Goal: Information Seeking & Learning: Learn about a topic

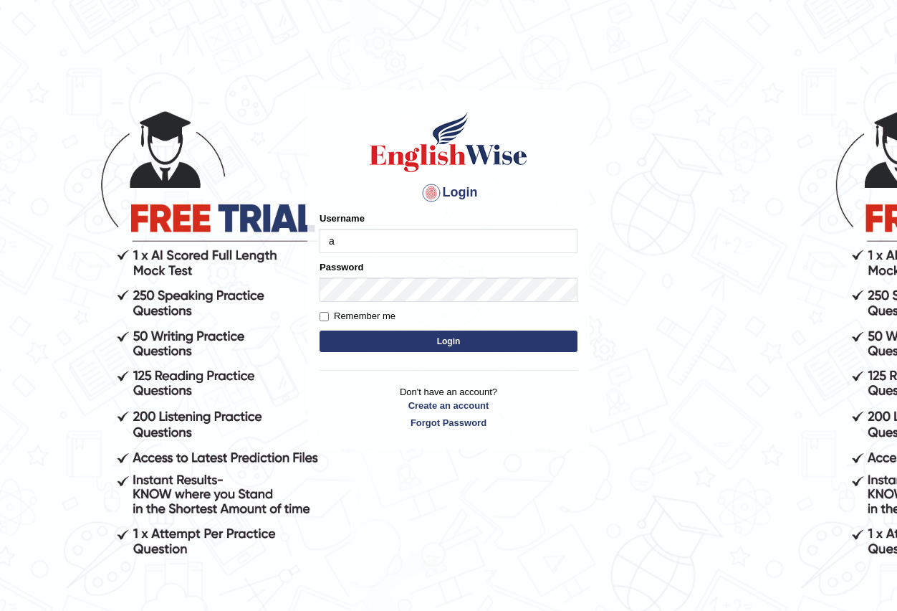
type input "Antonio2024"
click at [487, 340] on button "Login" at bounding box center [449, 341] width 258 height 22
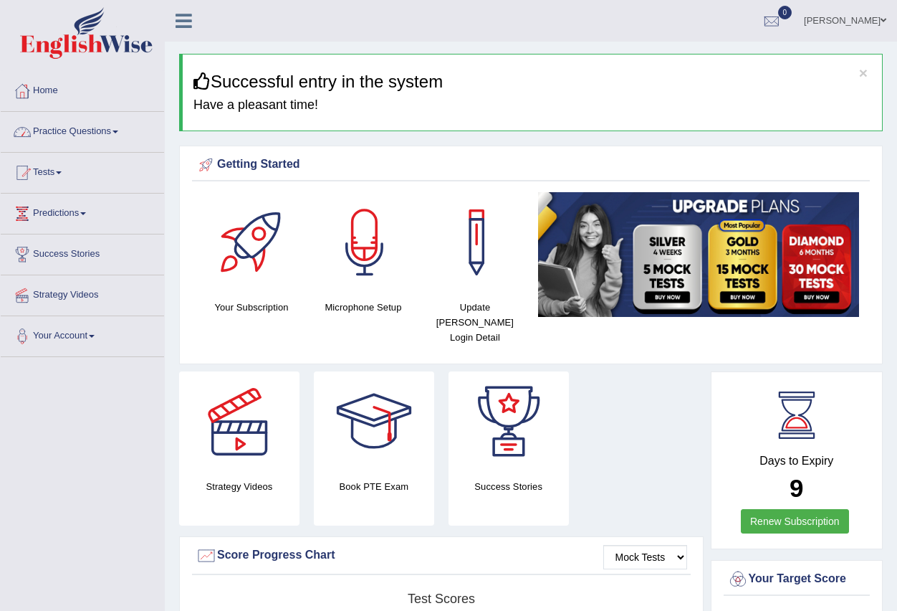
click at [118, 132] on span at bounding box center [116, 131] width 6 height 3
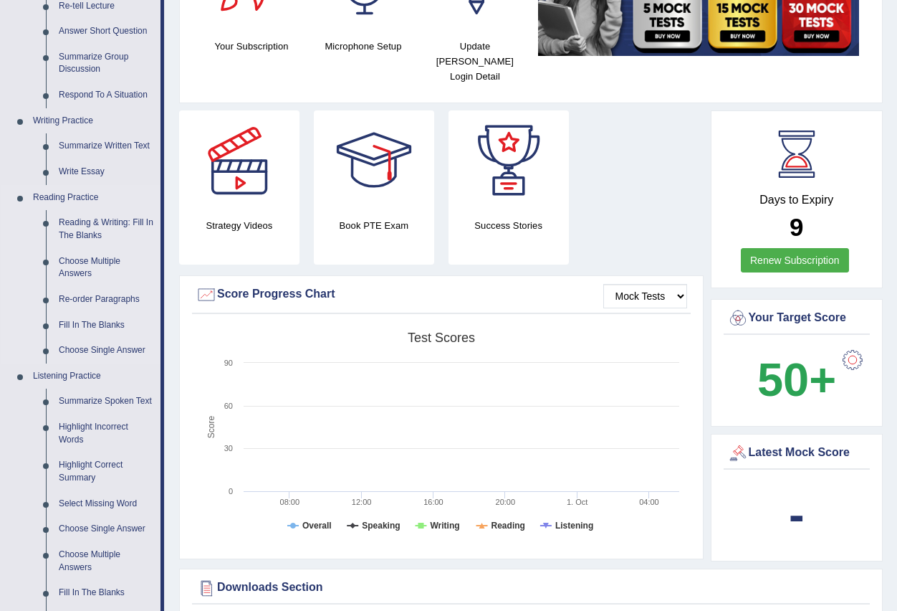
scroll to position [287, 0]
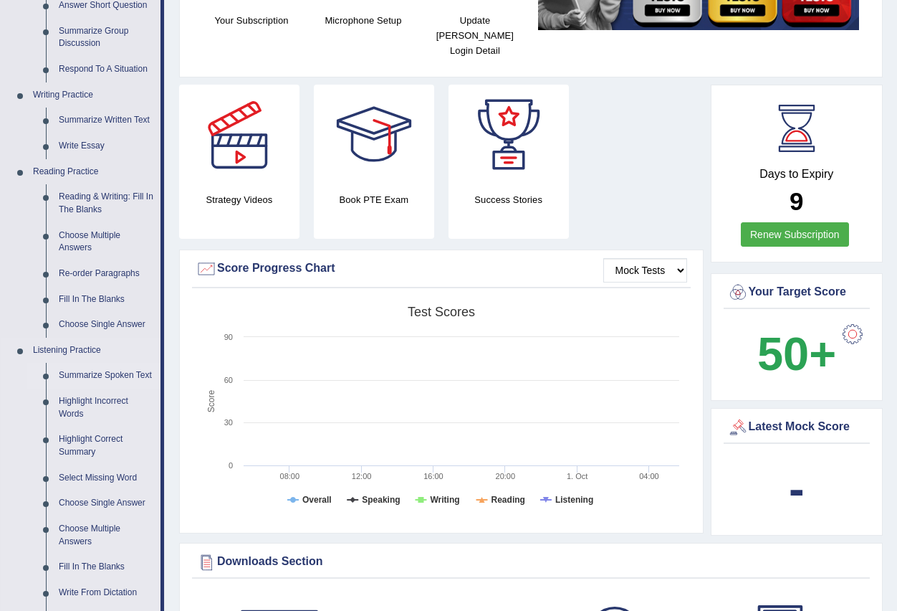
click at [118, 371] on link "Summarize Spoken Text" at bounding box center [106, 376] width 108 height 26
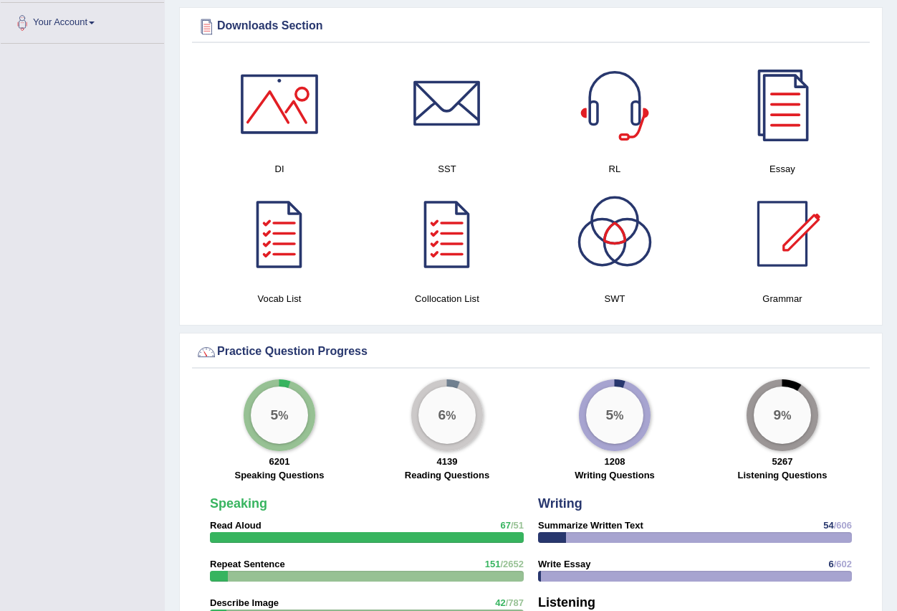
scroll to position [866, 0]
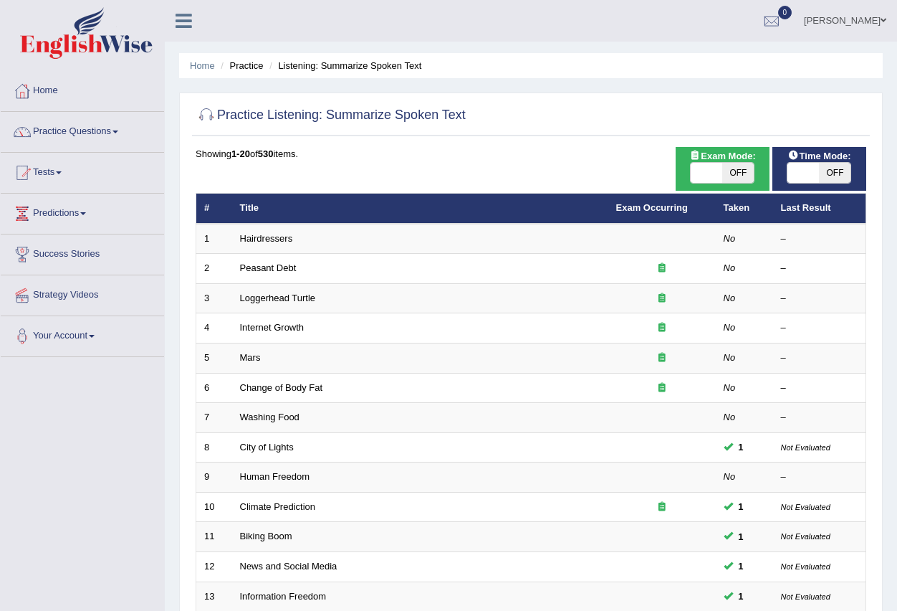
scroll to position [338, 0]
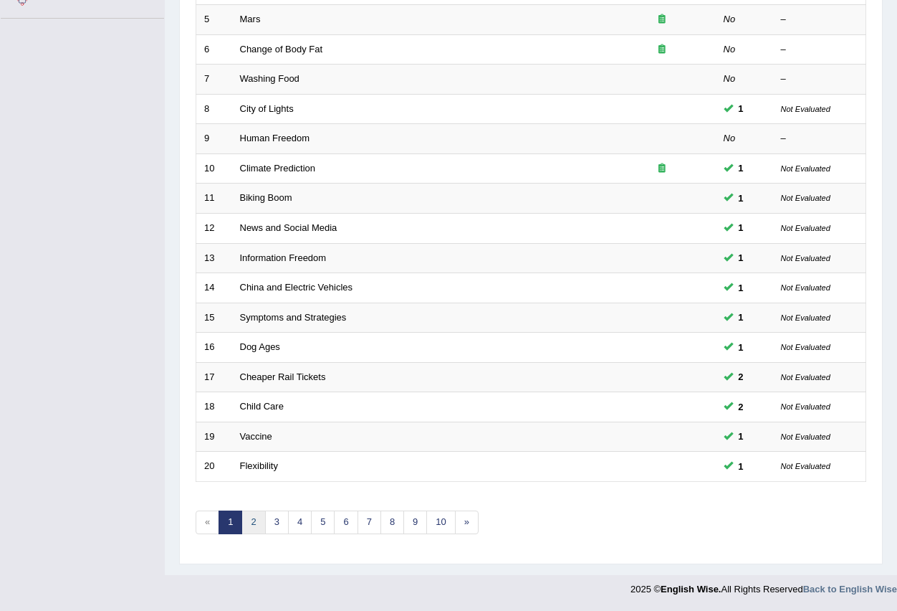
click at [254, 526] on link "2" at bounding box center [254, 522] width 24 height 24
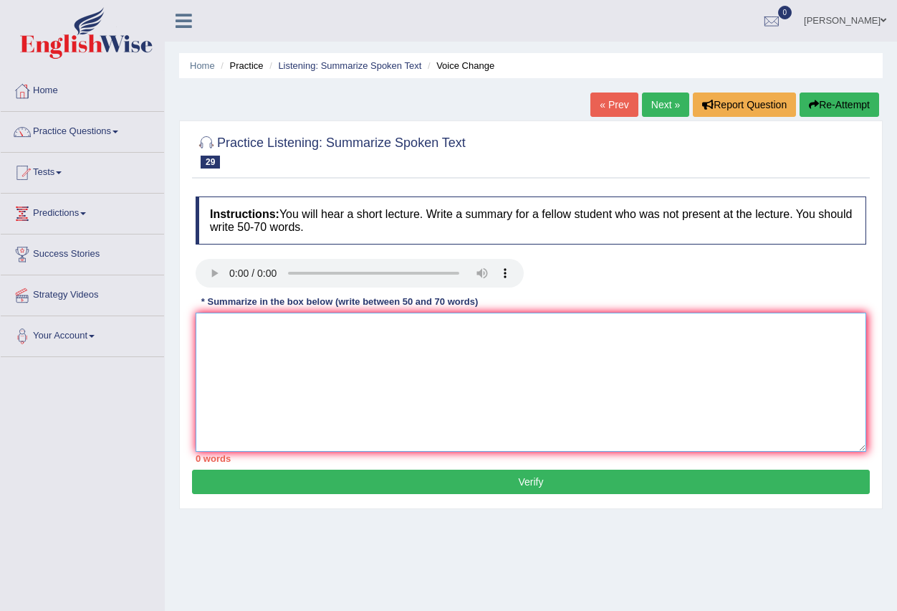
click at [231, 355] on textarea at bounding box center [531, 381] width 671 height 139
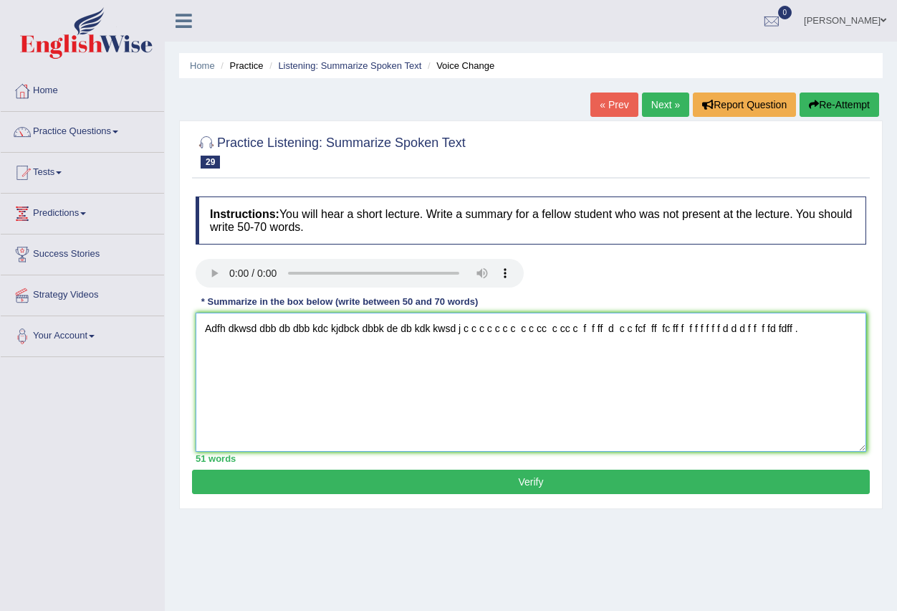
type textarea "Adfh dkwsd dbb db dbb kdc kjdbck dbbk de db kdk kwsd j c c c c c c c c c cc c c…"
click at [553, 484] on button "Verify" at bounding box center [531, 481] width 678 height 24
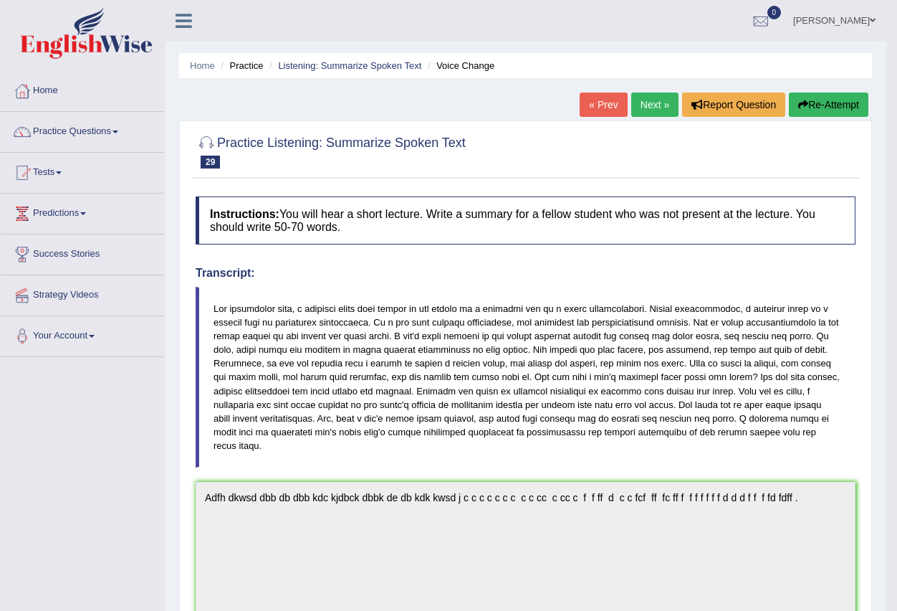
click at [650, 102] on link "Next »" at bounding box center [654, 104] width 47 height 24
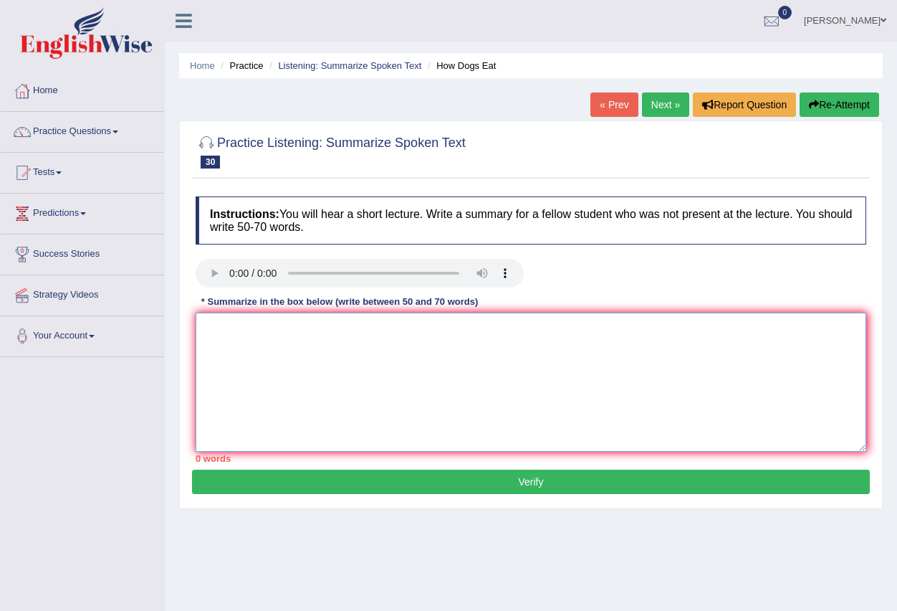
click at [222, 363] on textarea at bounding box center [531, 381] width 671 height 139
type textarea "The food most dogs mots in the dogs."
click at [493, 486] on button "Verify" at bounding box center [531, 481] width 678 height 24
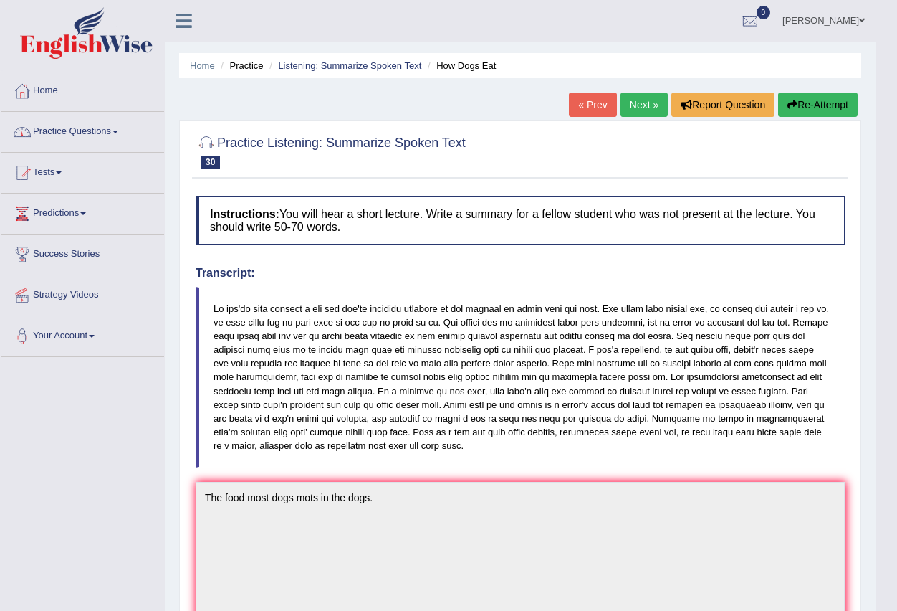
click at [122, 130] on link "Practice Questions" at bounding box center [82, 130] width 163 height 36
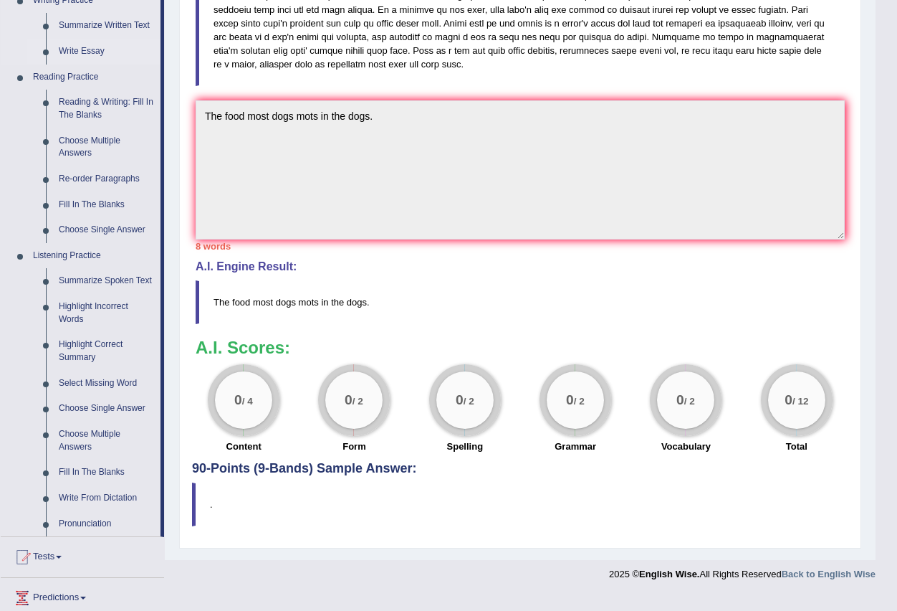
scroll to position [430, 0]
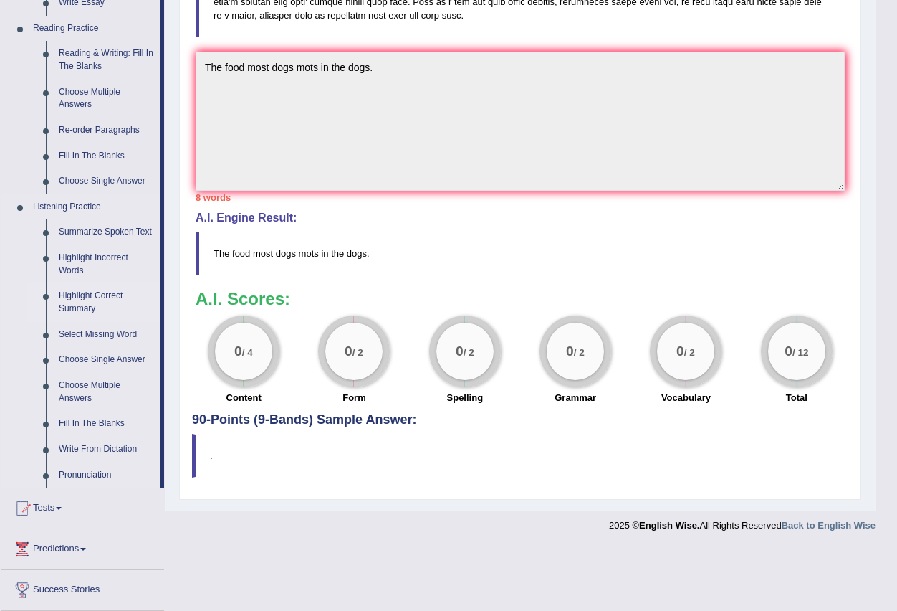
click at [102, 300] on link "Highlight Correct Summary" at bounding box center [106, 302] width 108 height 38
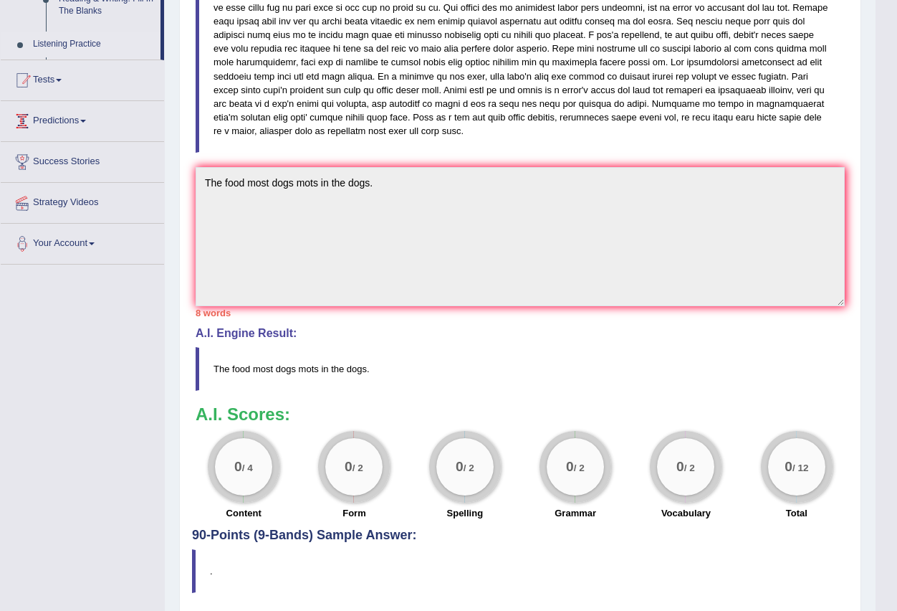
scroll to position [225, 0]
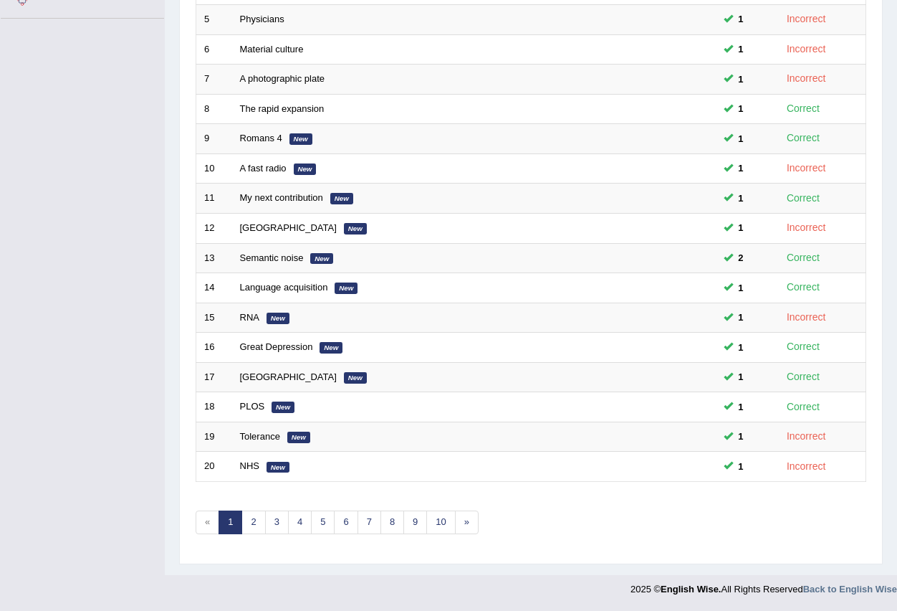
scroll to position [338, 0]
click at [386, 516] on link "8" at bounding box center [393, 522] width 24 height 24
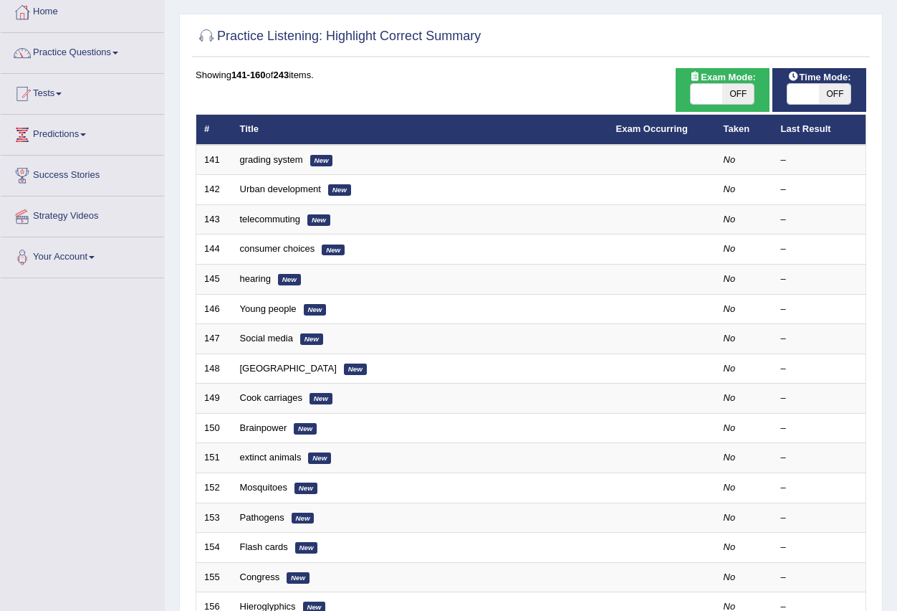
scroll to position [338, 0]
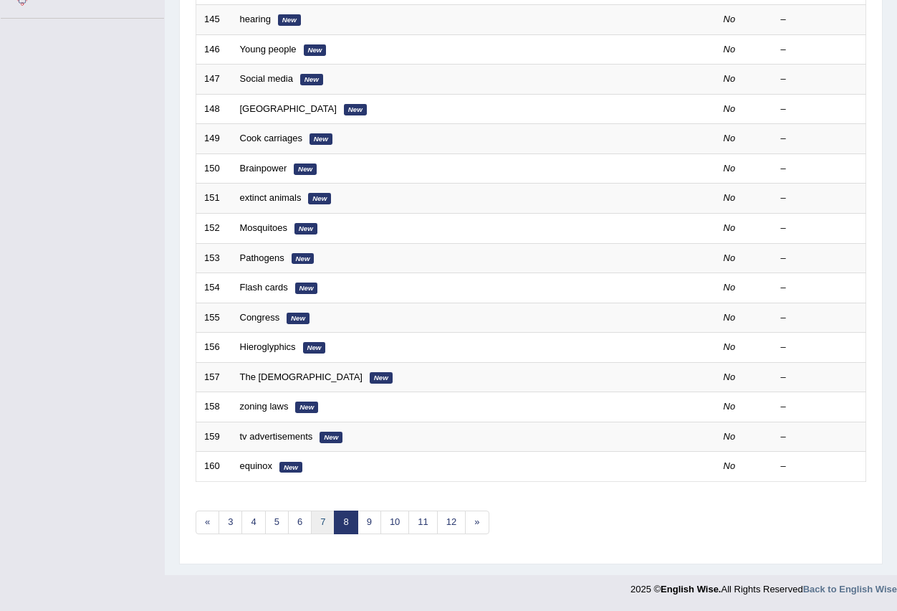
click at [323, 521] on link "7" at bounding box center [323, 522] width 24 height 24
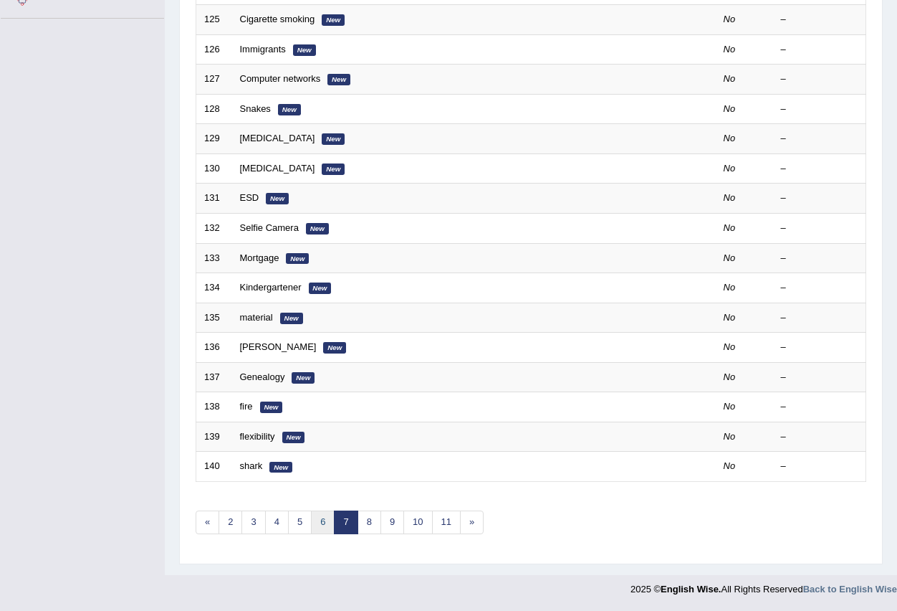
click at [325, 521] on link "6" at bounding box center [323, 522] width 24 height 24
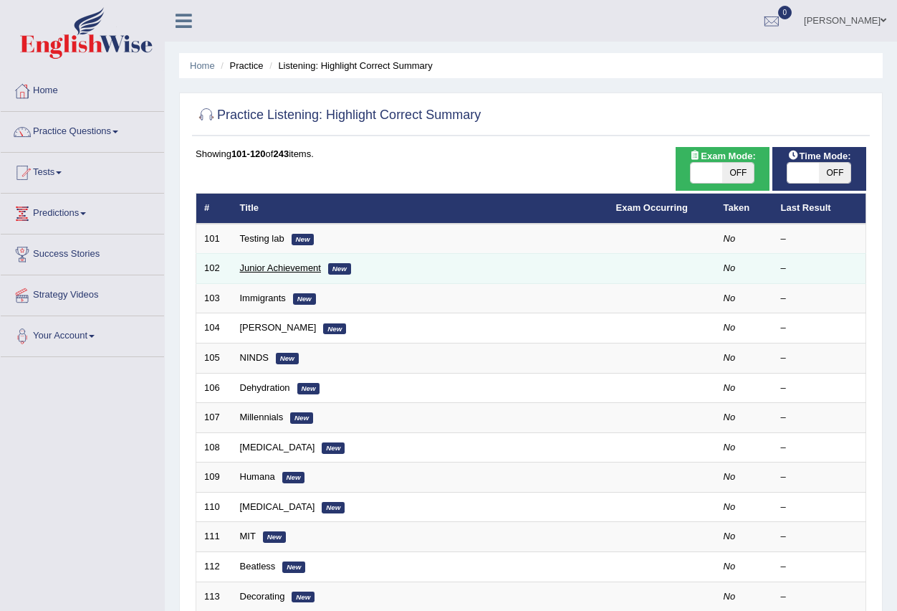
click at [285, 265] on link "Junior Achievement" at bounding box center [280, 267] width 81 height 11
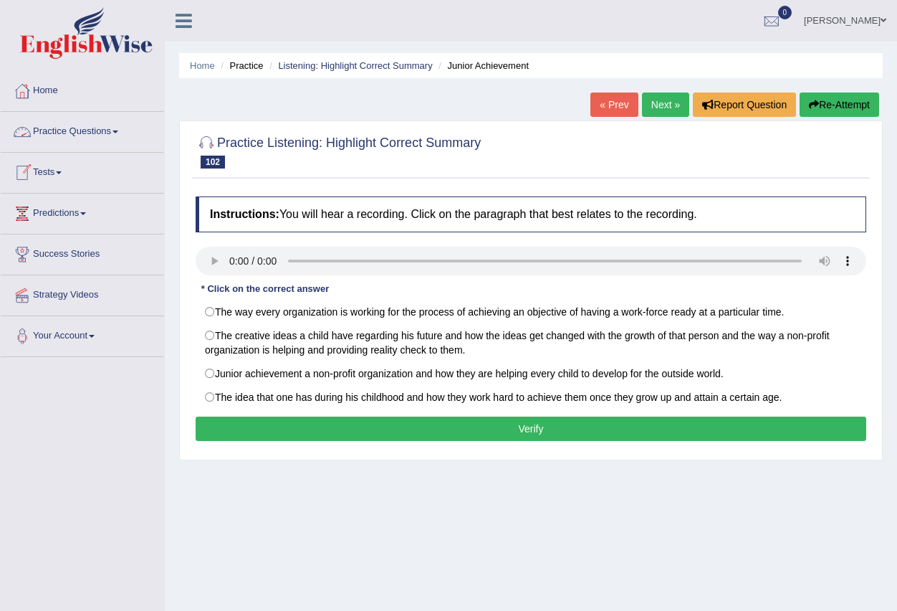
drag, startPoint x: 125, startPoint y: 130, endPoint x: 115, endPoint y: 135, distance: 11.2
click at [125, 132] on link "Practice Questions" at bounding box center [82, 130] width 163 height 36
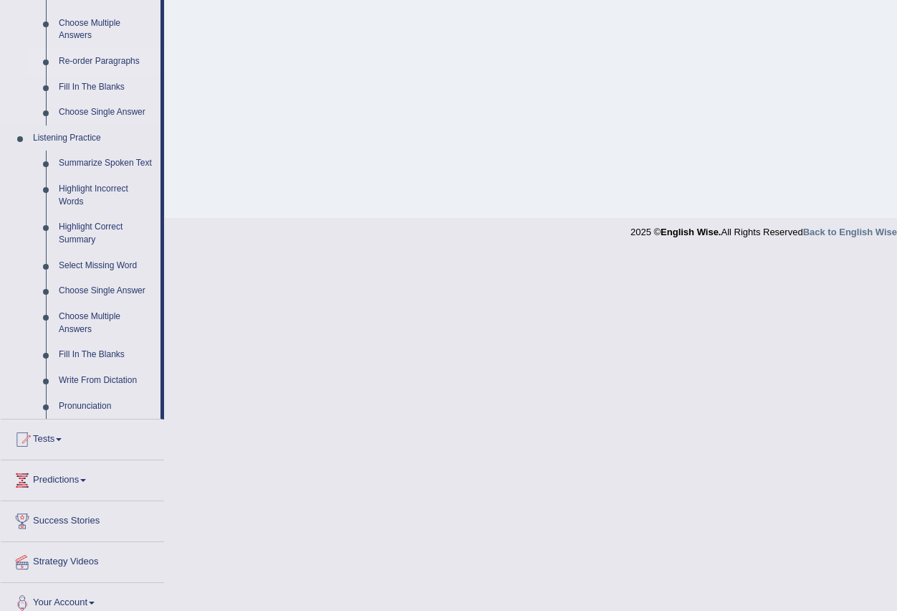
scroll to position [502, 0]
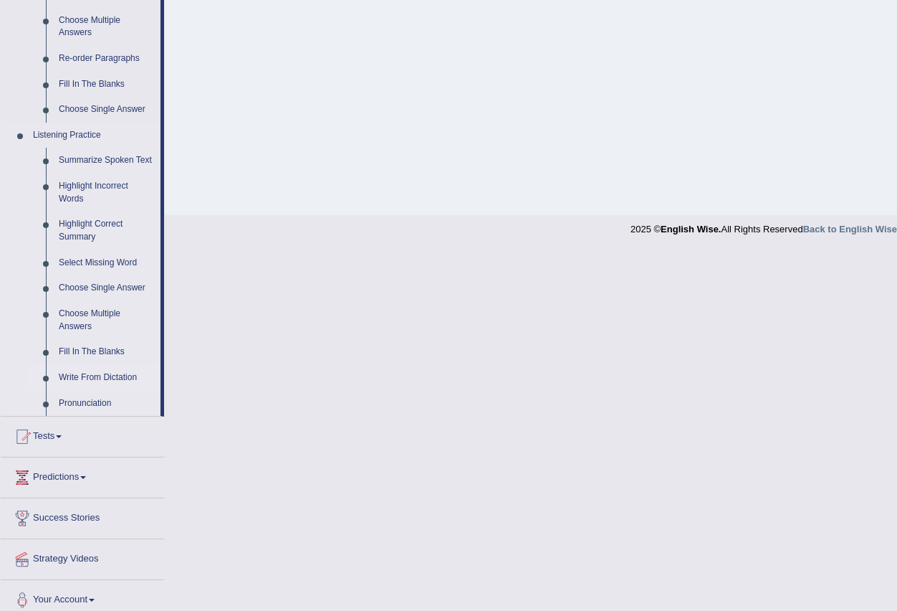
click at [120, 376] on link "Write From Dictation" at bounding box center [106, 378] width 108 height 26
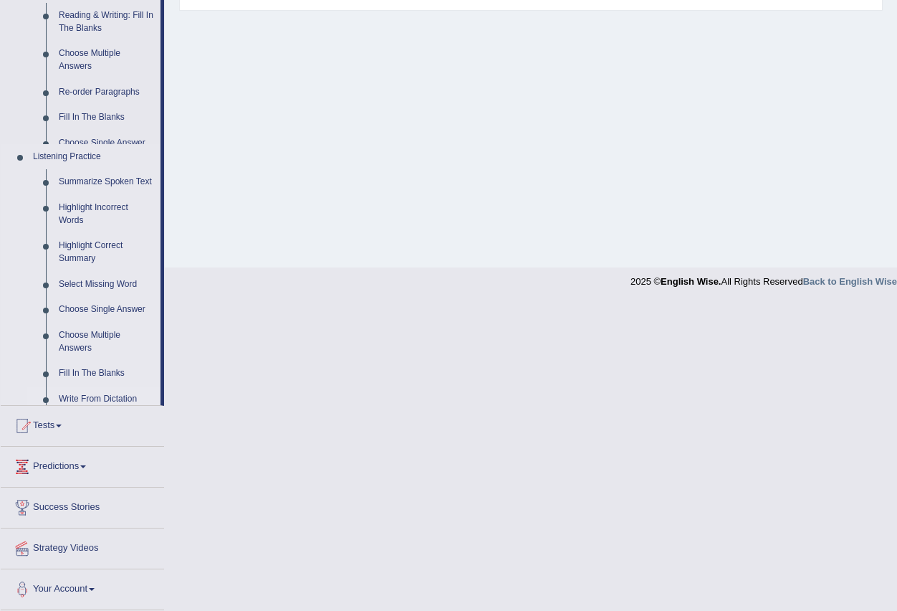
scroll to position [142, 0]
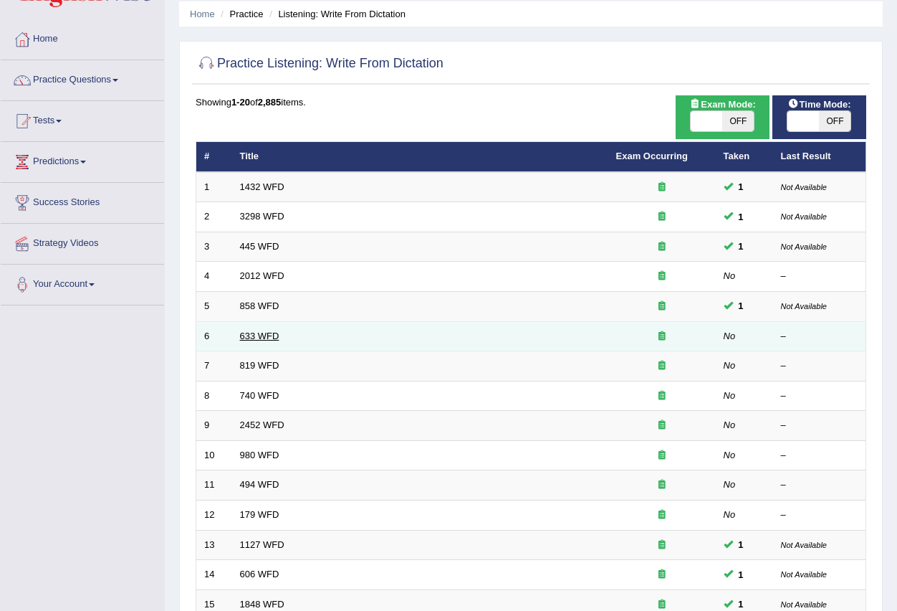
click at [263, 335] on link "633 WFD" at bounding box center [259, 335] width 39 height 11
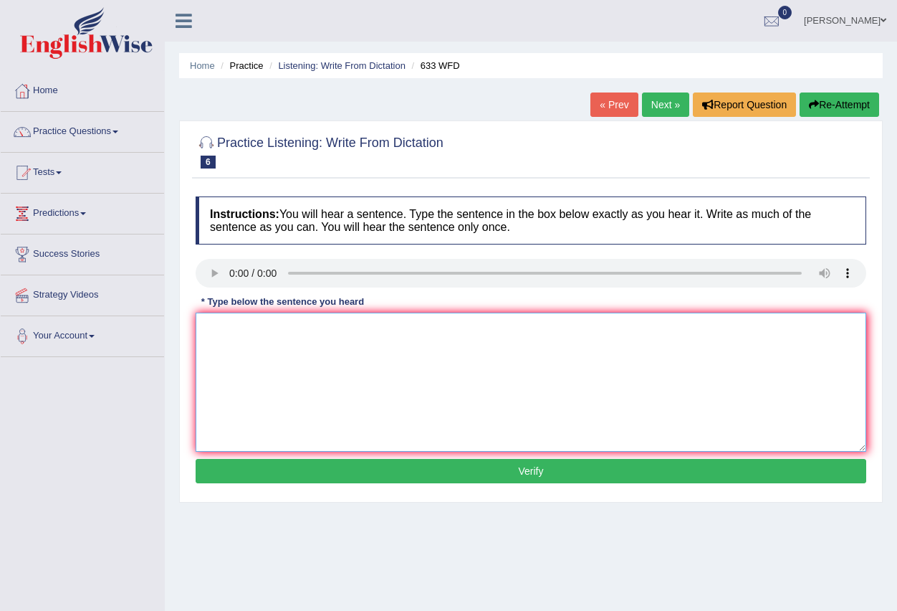
click at [245, 350] on textarea at bounding box center [531, 381] width 671 height 139
type textarea "Fill bater."
click at [509, 476] on button "Verify" at bounding box center [531, 471] width 671 height 24
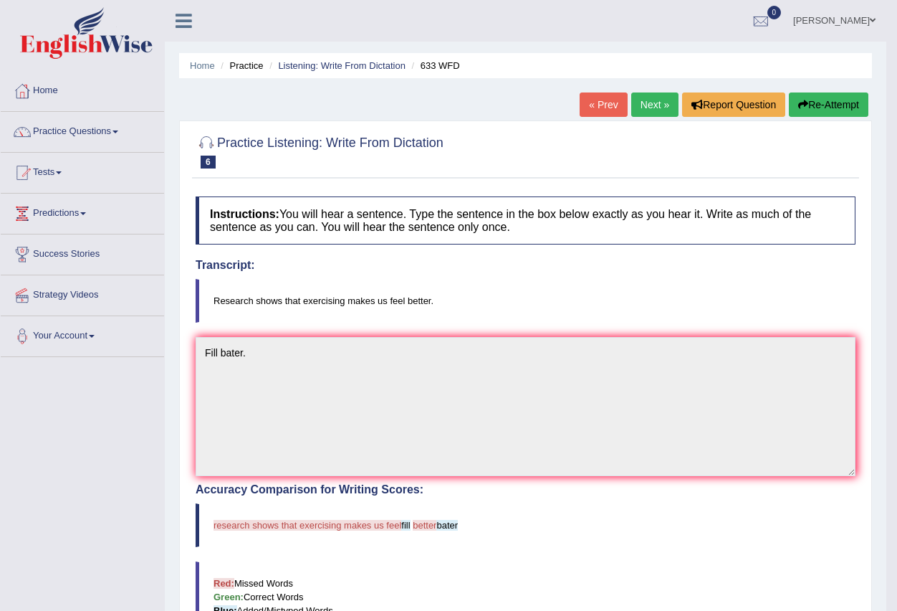
click at [649, 110] on link "Next »" at bounding box center [654, 104] width 47 height 24
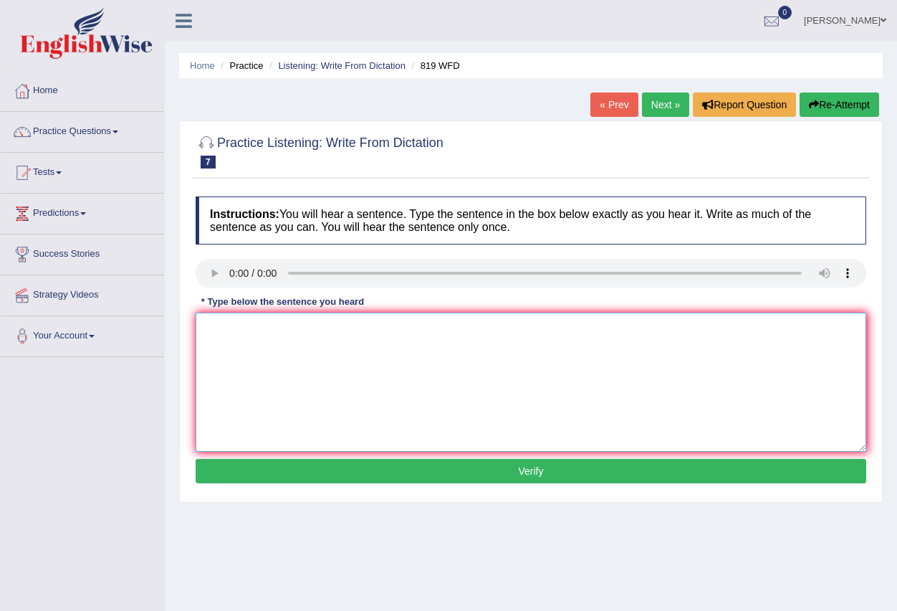
click at [240, 325] on textarea at bounding box center [531, 381] width 671 height 139
click at [125, 130] on link "Practice Questions" at bounding box center [82, 130] width 163 height 36
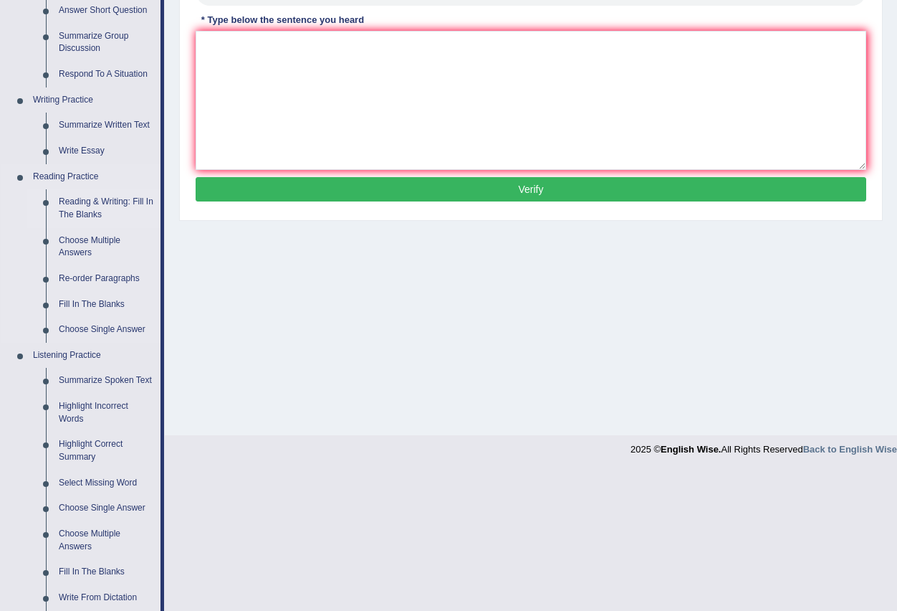
scroll to position [287, 0]
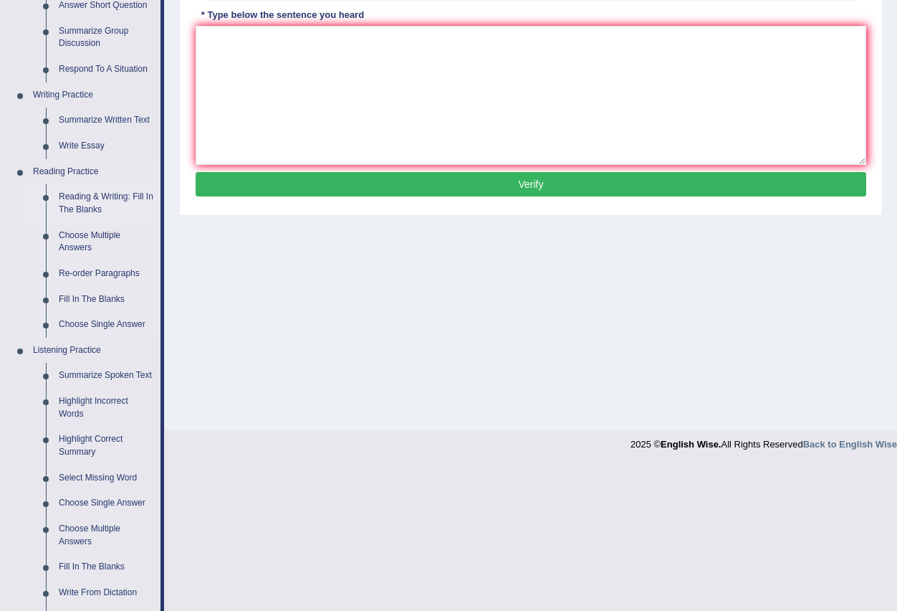
click at [107, 198] on link "Reading & Writing: Fill In The Blanks" at bounding box center [106, 203] width 108 height 38
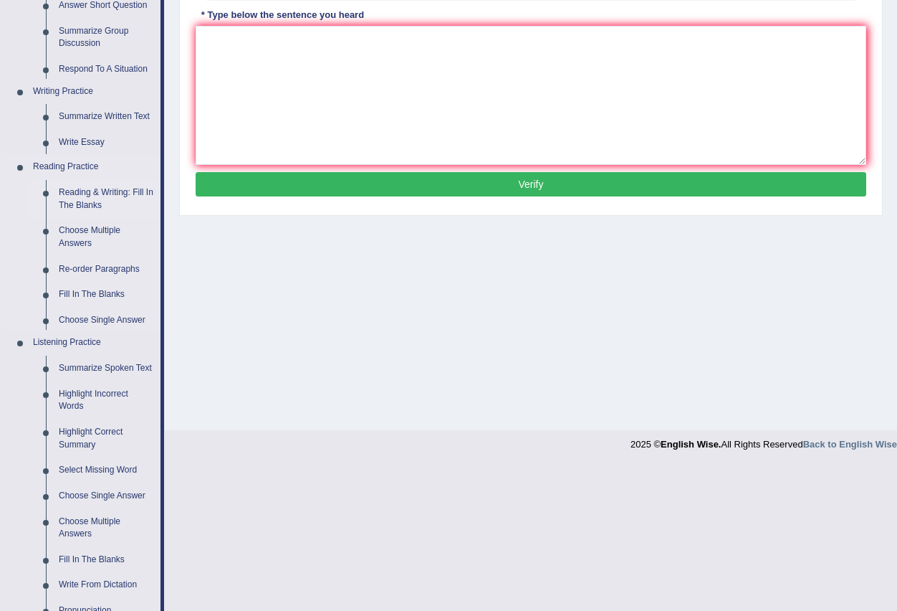
scroll to position [142, 0]
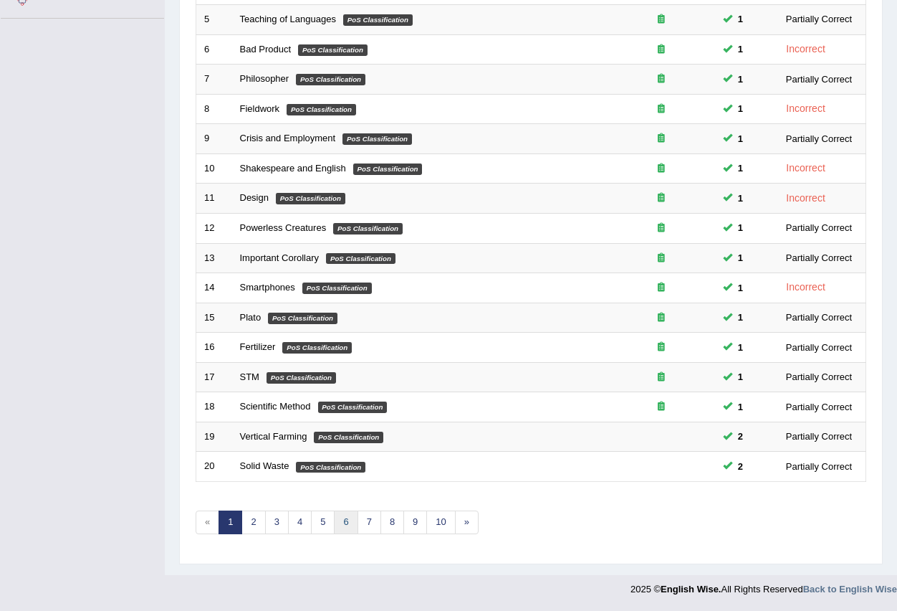
click at [350, 523] on link "6" at bounding box center [346, 522] width 24 height 24
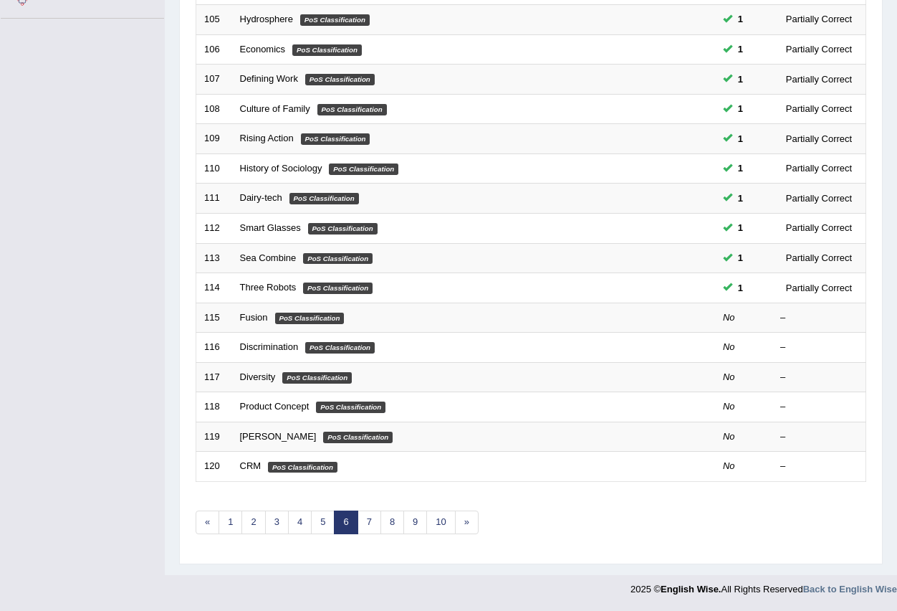
scroll to position [338, 0]
click at [388, 526] on link "8" at bounding box center [393, 522] width 24 height 24
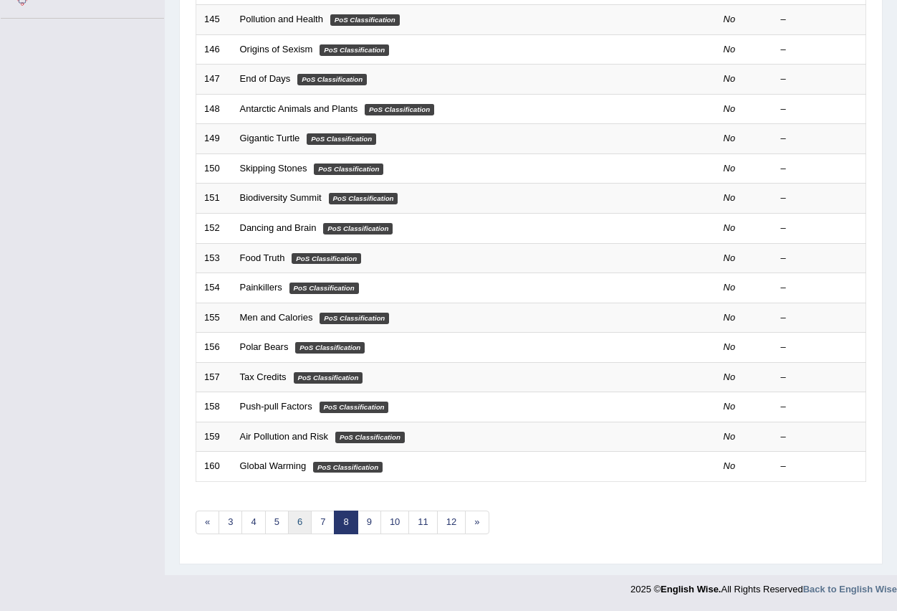
click at [295, 521] on link "6" at bounding box center [300, 522] width 24 height 24
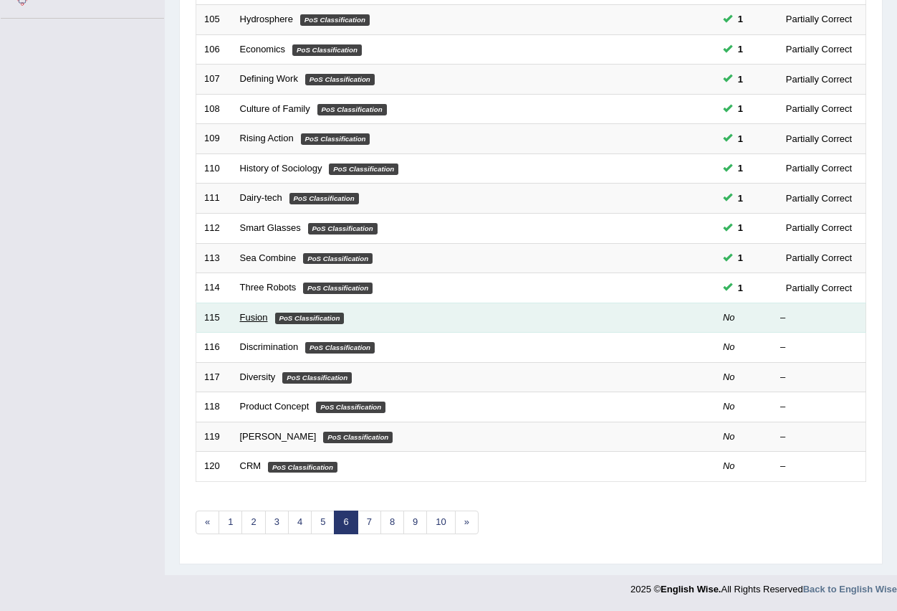
click at [258, 315] on link "Fusion" at bounding box center [254, 317] width 28 height 11
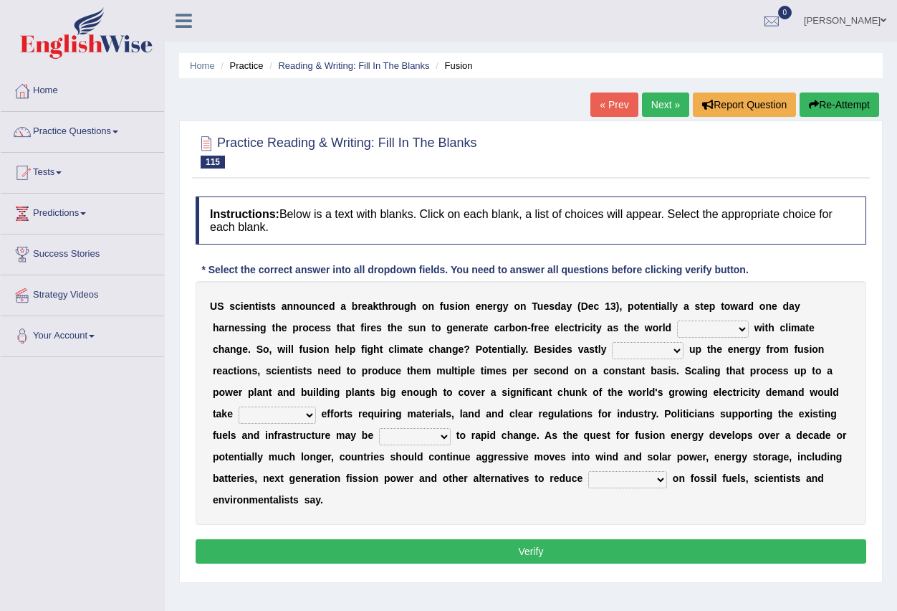
click at [742, 329] on select "disagrees struggles combines compares" at bounding box center [713, 328] width 72 height 17
select select "combines"
click at [677, 320] on select "disagrees struggles combines compares" at bounding box center [713, 328] width 72 height 17
click at [677, 352] on select "declining receding retaining ramping" at bounding box center [648, 350] width 72 height 17
select select "declining"
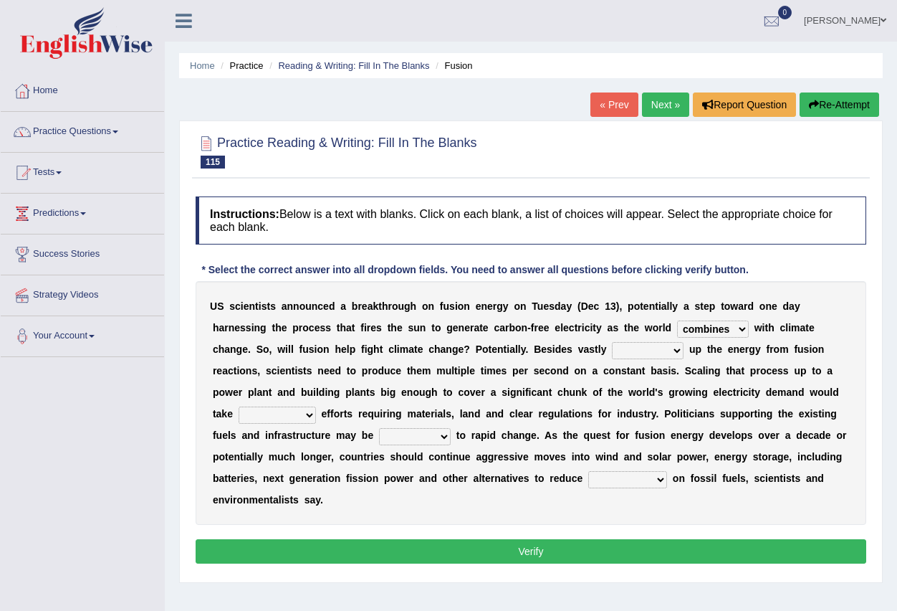
click at [612, 342] on select "declining receding retaining ramping" at bounding box center [648, 350] width 72 height 17
click at [303, 419] on select "mental limited futile momentous" at bounding box center [277, 414] width 77 height 17
select select "limited"
click at [239, 406] on select "mental limited futile momentous" at bounding box center [277, 414] width 77 height 17
click at [444, 436] on select "rebellious resistant hospitable receptive" at bounding box center [415, 436] width 72 height 17
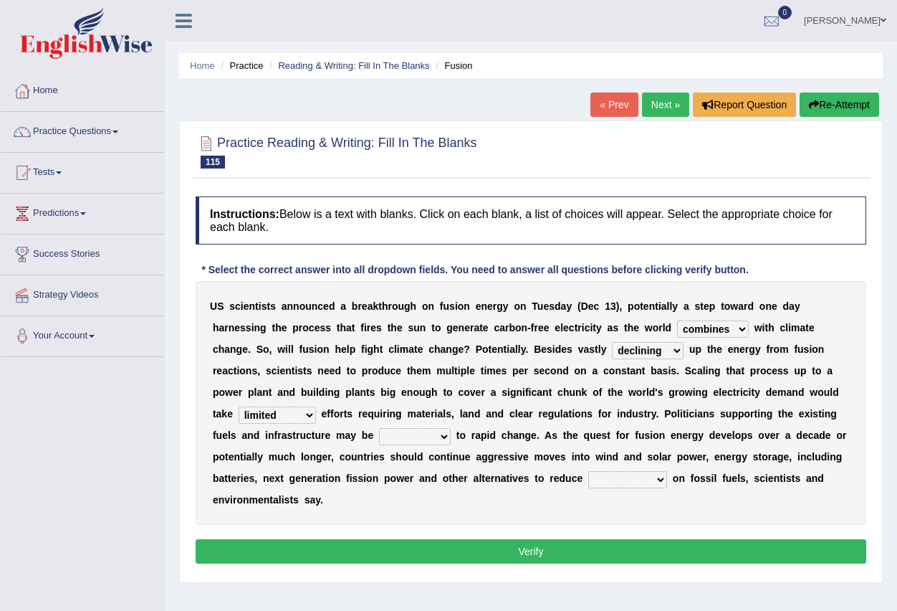
select select "resistant"
click at [379, 428] on select "rebellious resistant hospitable receptive" at bounding box center [415, 436] width 72 height 17
click at [659, 479] on select "comments research influence dependence" at bounding box center [627, 479] width 79 height 17
select select "research"
click at [588, 471] on select "comments research influence dependence" at bounding box center [627, 479] width 79 height 17
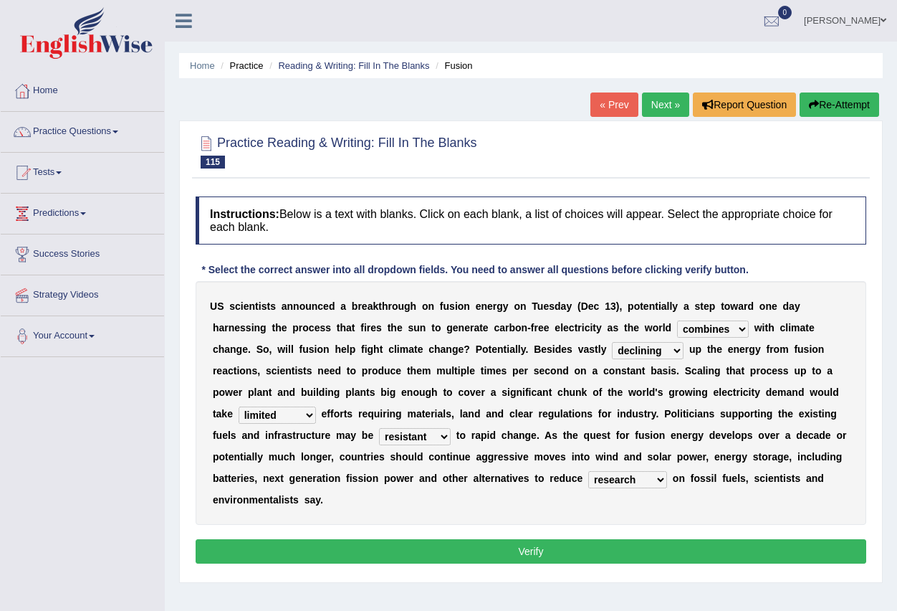
click at [589, 550] on button "Verify" at bounding box center [531, 551] width 671 height 24
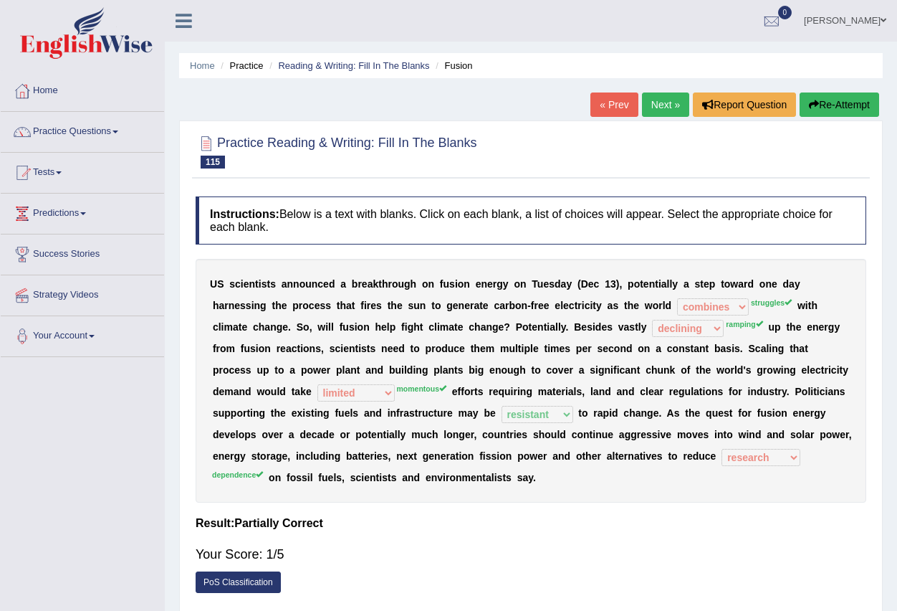
click at [662, 110] on link "Next »" at bounding box center [665, 104] width 47 height 24
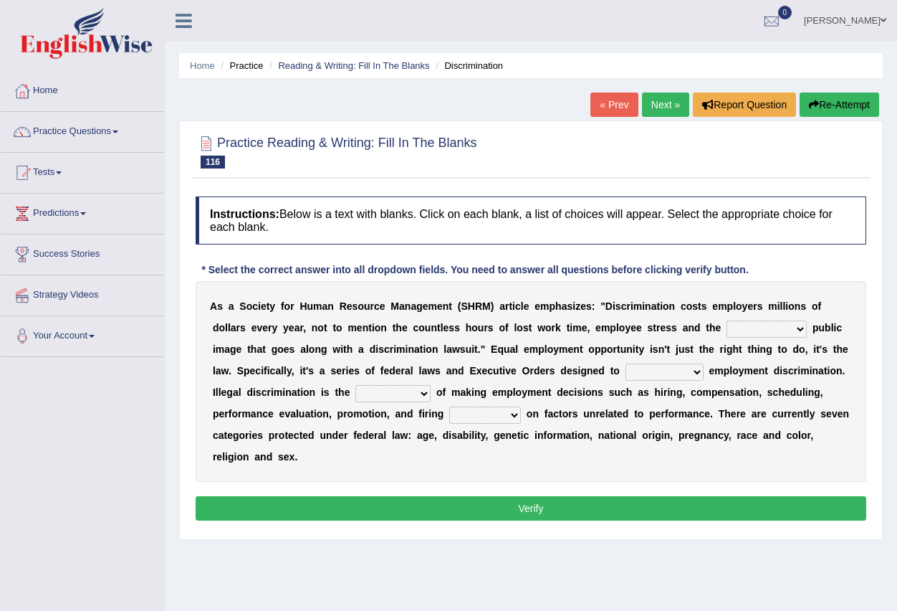
click at [800, 329] on select "constructive negative responsive imaginative" at bounding box center [767, 328] width 80 height 17
select select "constructive"
click at [727, 320] on select "constructive negative responsive imaginative" at bounding box center [767, 328] width 80 height 17
click at [694, 374] on select "eliminate subordinate alternate illuminate" at bounding box center [665, 371] width 78 height 17
select select "alternate"
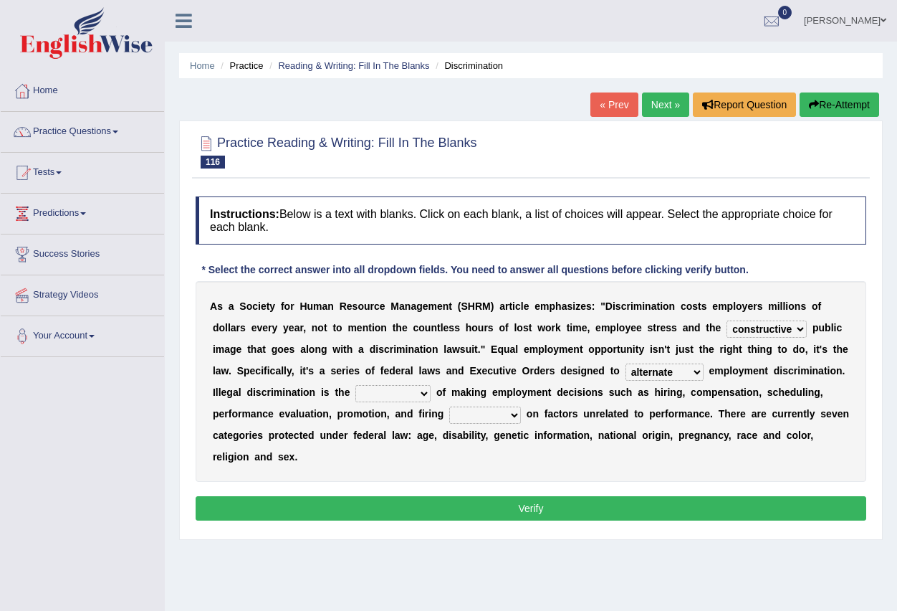
click at [626, 363] on select "eliminate subordinate alternate illuminate" at bounding box center [665, 371] width 78 height 17
click at [426, 394] on select "practice partition trajectory accomplice" at bounding box center [392, 393] width 75 height 17
select select "accomplice"
click at [355, 385] on select "practice partition trajectory accomplice" at bounding box center [392, 393] width 75 height 17
click at [514, 419] on select "based basis base basing" at bounding box center [485, 414] width 72 height 17
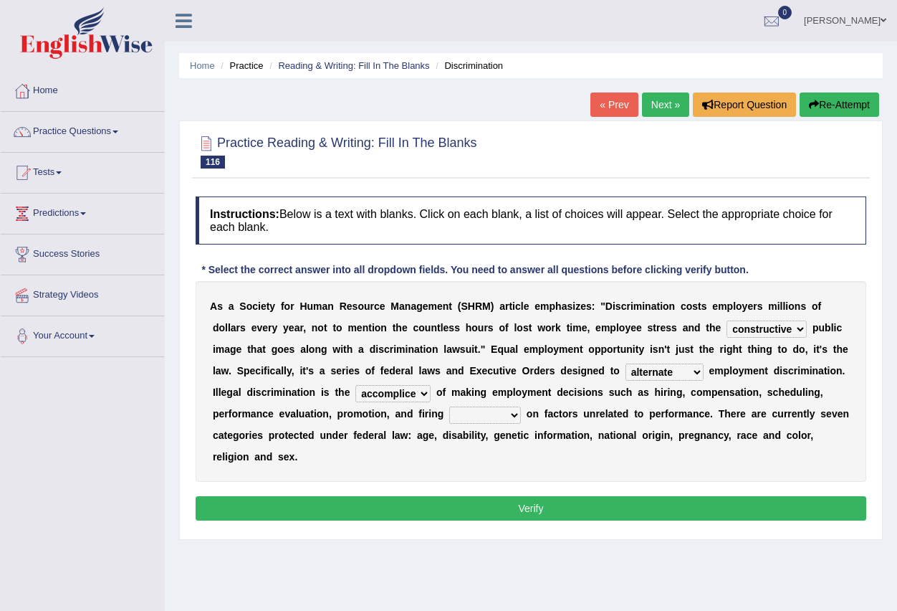
select select "basis"
click at [449, 406] on select "based basis base basing" at bounding box center [485, 414] width 72 height 17
click at [478, 517] on button "Verify" at bounding box center [531, 508] width 671 height 24
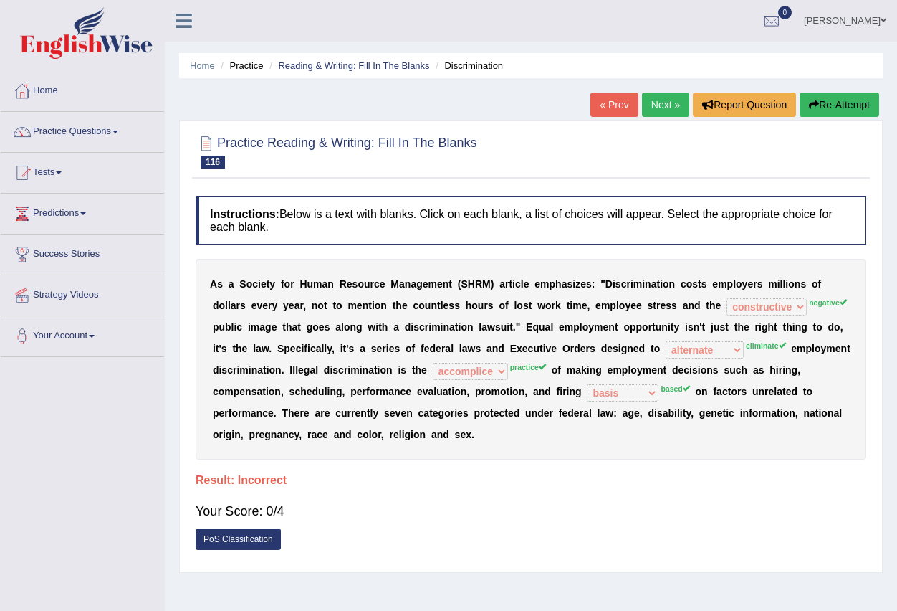
click at [651, 103] on link "Next »" at bounding box center [665, 104] width 47 height 24
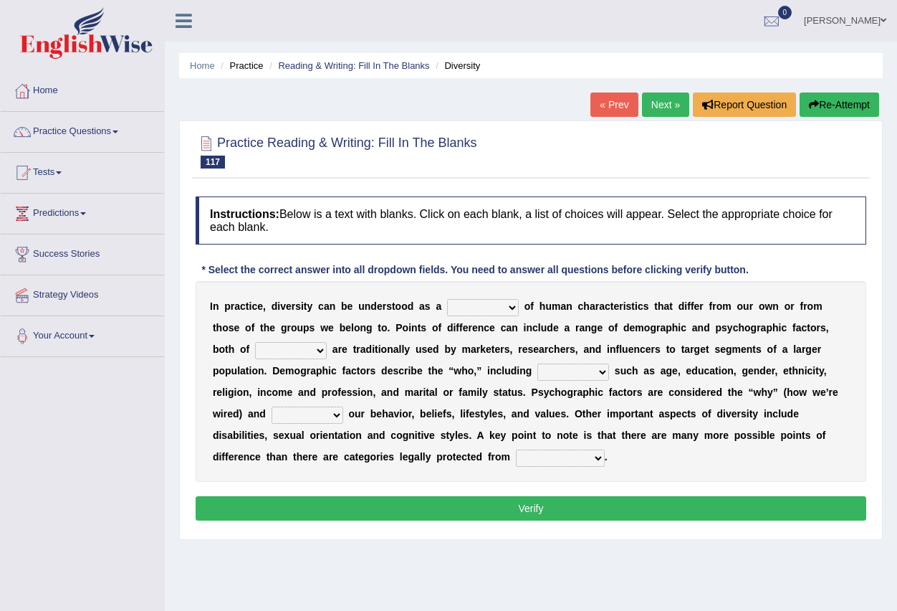
click at [514, 309] on select "sense hoard range set" at bounding box center [483, 307] width 72 height 17
select select "sense"
click at [447, 299] on select "sense hoard range set" at bounding box center [483, 307] width 72 height 17
click at [323, 354] on select "them who whom which" at bounding box center [291, 350] width 72 height 17
select select "who"
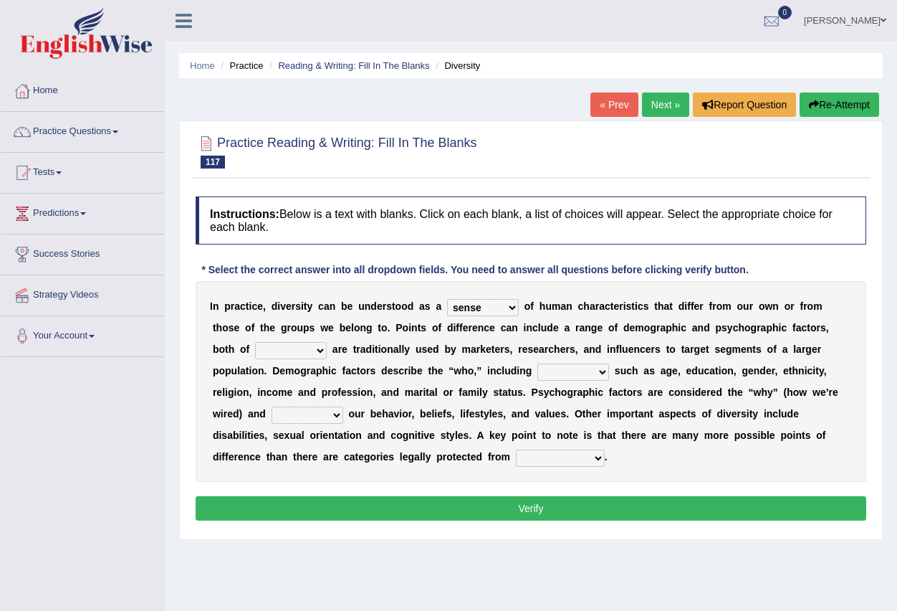
click at [255, 342] on select "them who whom which" at bounding box center [291, 350] width 72 height 17
click at [598, 369] on select "baits straits traits gaits" at bounding box center [574, 371] width 72 height 17
select select "straits"
click at [538, 363] on select "baits straits traits gaits" at bounding box center [574, 371] width 72 height 17
click at [343, 414] on b at bounding box center [346, 413] width 6 height 11
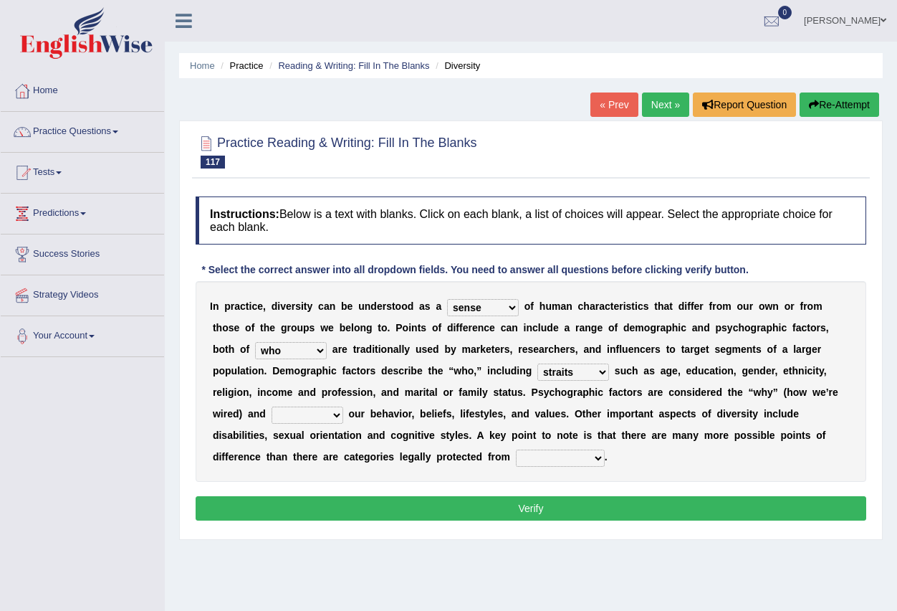
click at [335, 416] on select "project reflect reject deject" at bounding box center [308, 414] width 72 height 17
select select "reflect"
click at [272, 406] on select "project reflect reject deject" at bounding box center [308, 414] width 72 height 17
click at [598, 457] on select "confrontation degradation discrimination contamination" at bounding box center [560, 457] width 89 height 17
select select "discrimination"
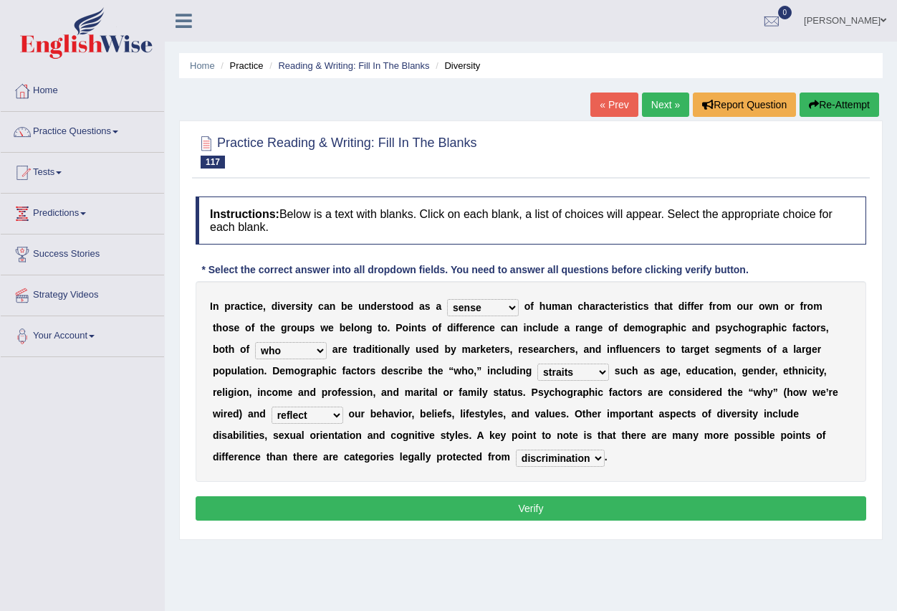
click at [516, 449] on select "confrontation degradation discrimination contamination" at bounding box center [560, 457] width 89 height 17
click at [588, 507] on button "Verify" at bounding box center [531, 508] width 671 height 24
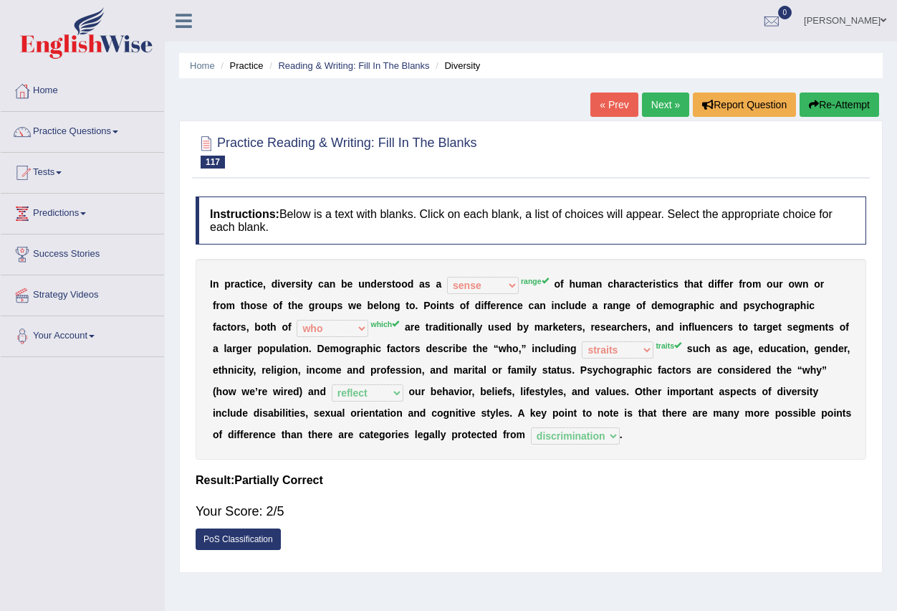
click at [659, 108] on link "Next »" at bounding box center [665, 104] width 47 height 24
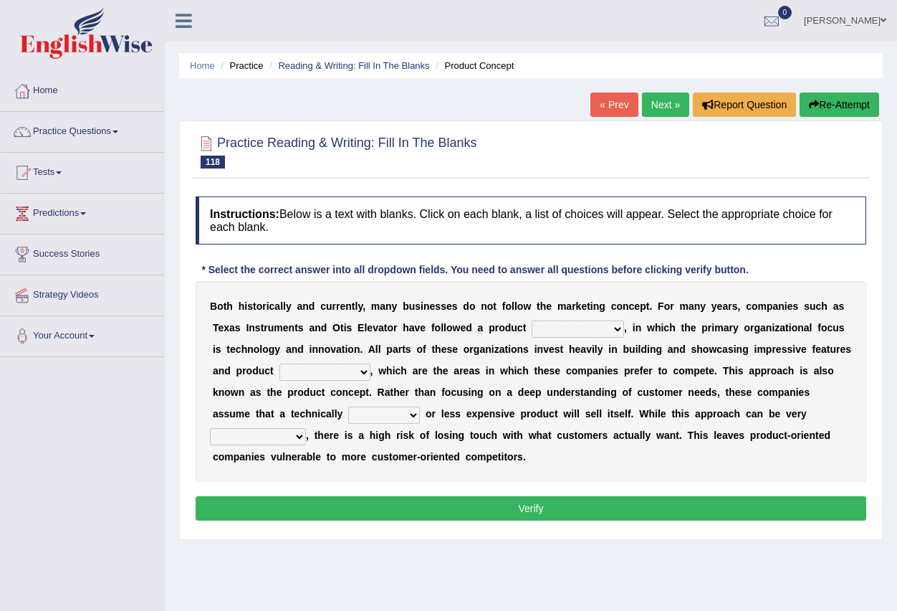
click at [616, 329] on select "temptation orientation documentation consultation" at bounding box center [578, 328] width 92 height 17
select select "consultation"
click at [532, 320] on select "temptation orientation documentation consultation" at bounding box center [578, 328] width 92 height 17
click at [366, 372] on select "advances circumstances allowances tolerances" at bounding box center [325, 371] width 91 height 17
select select "tolerances"
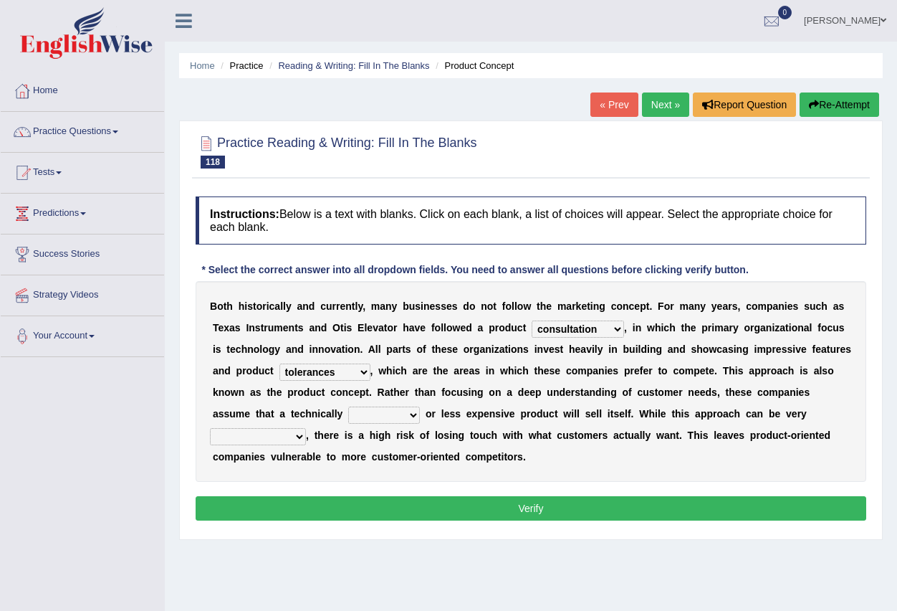
click at [280, 363] on select "advances circumstances allowances tolerances" at bounding box center [325, 371] width 91 height 17
click at [414, 417] on select "inferior interior superior ulterior" at bounding box center [384, 414] width 72 height 17
select select "superior"
click at [348, 406] on select "inferior interior superior ulterior" at bounding box center [384, 414] width 72 height 17
click at [295, 434] on select "profitable insurmountable comfortable transmittable" at bounding box center [258, 436] width 96 height 17
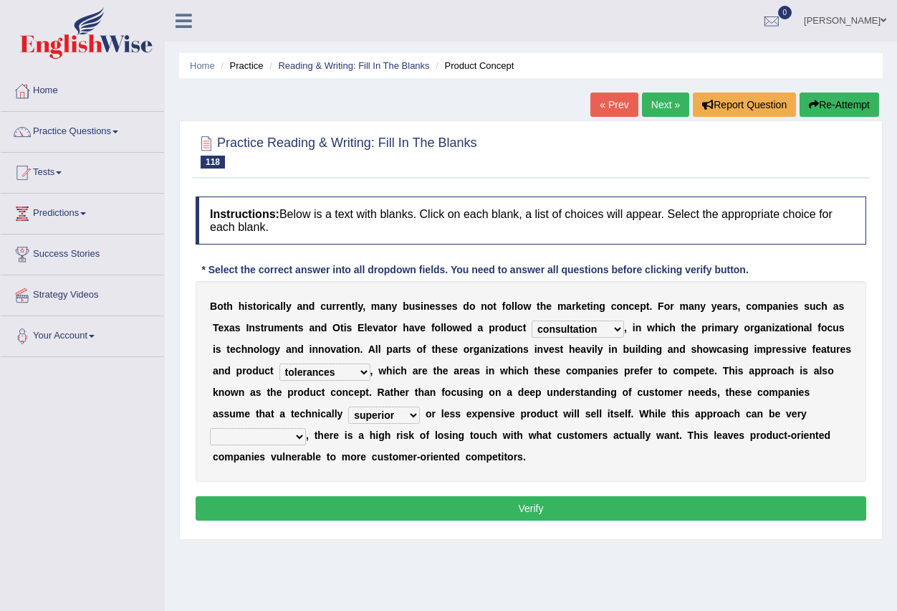
select select "comfortable"
click at [210, 428] on select "profitable insurmountable comfortable transmittable" at bounding box center [258, 436] width 96 height 17
click at [297, 507] on button "Verify" at bounding box center [531, 508] width 671 height 24
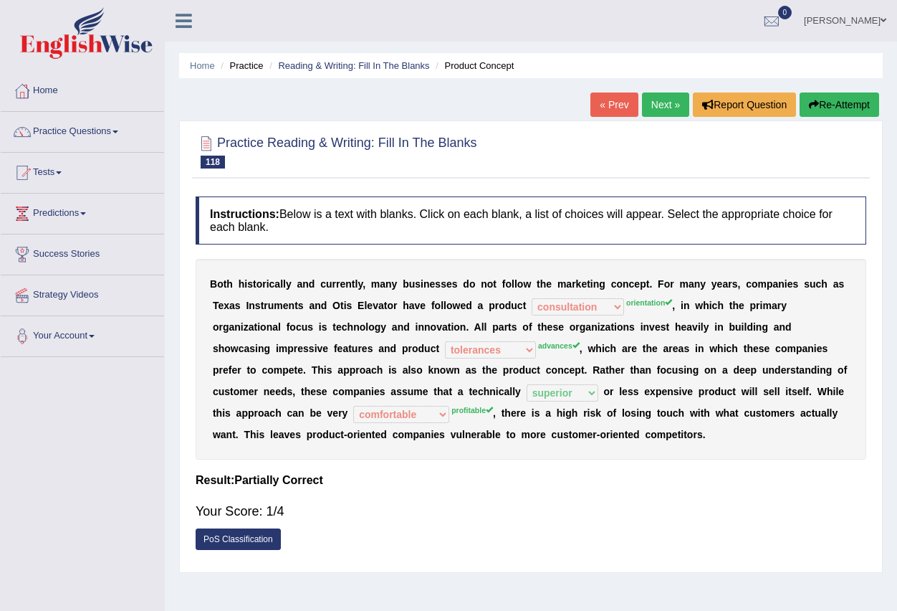
click at [656, 108] on link "Next »" at bounding box center [665, 104] width 47 height 24
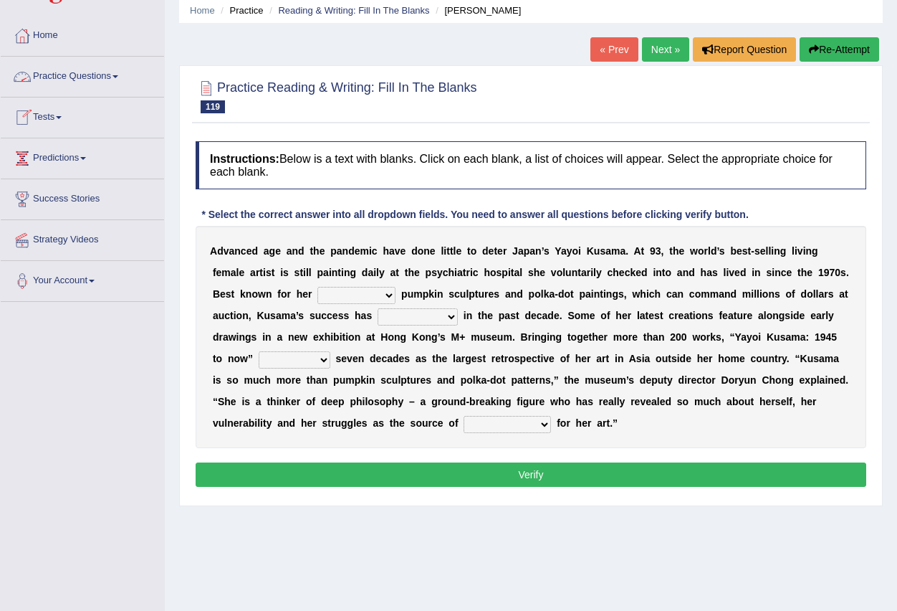
scroll to position [72, 0]
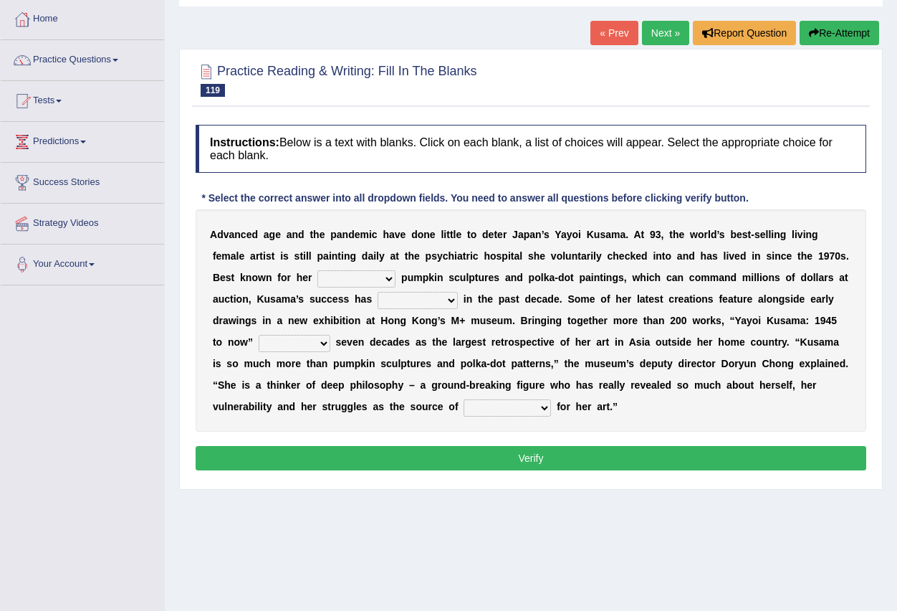
click at [388, 282] on select "signed signal synthesized signature" at bounding box center [356, 278] width 78 height 17
select select "synthesized"
click at [317, 270] on select "signed signal synthesized signature" at bounding box center [356, 278] width 78 height 17
click at [448, 299] on select "flourished skyrocketed discouraged occupied" at bounding box center [418, 300] width 80 height 17
select select "occupied"
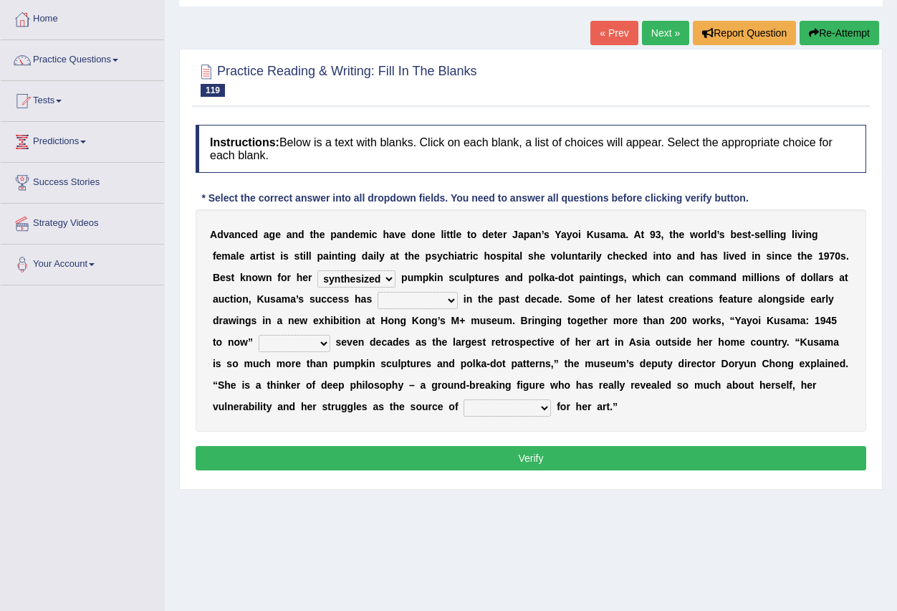
click at [378, 292] on select "flourished skyrocketed discouraged occupied" at bounding box center [418, 300] width 80 height 17
click at [323, 341] on select "extends spans vulgarizes strains" at bounding box center [295, 343] width 72 height 17
select select "vulgarizes"
click at [259, 335] on select "extends spans vulgarizes strains" at bounding box center [295, 343] width 72 height 17
click at [546, 409] on select "respiration Inspiration transliteration concentration" at bounding box center [507, 407] width 87 height 17
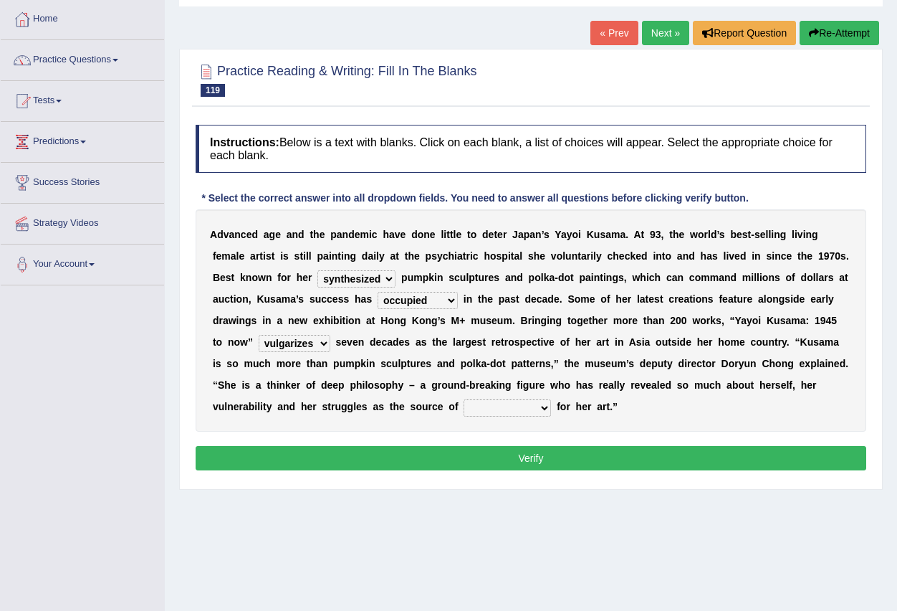
select select "Inspiration"
click at [464, 399] on select "respiration Inspiration transliteration concentration" at bounding box center [507, 407] width 87 height 17
drag, startPoint x: 521, startPoint y: 454, endPoint x: 509, endPoint y: 454, distance: 12.2
click at [519, 454] on button "Verify" at bounding box center [531, 458] width 671 height 24
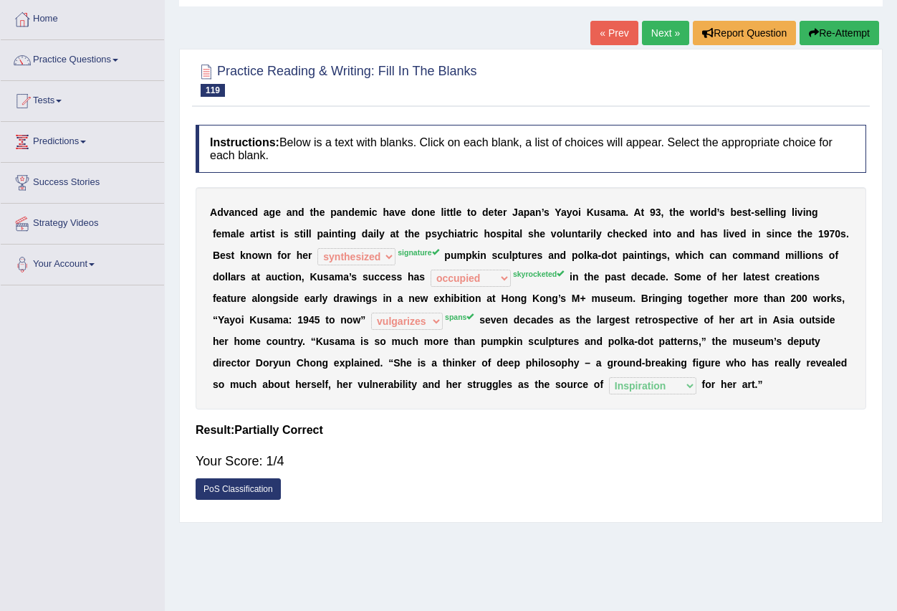
click at [669, 38] on link "Next »" at bounding box center [665, 33] width 47 height 24
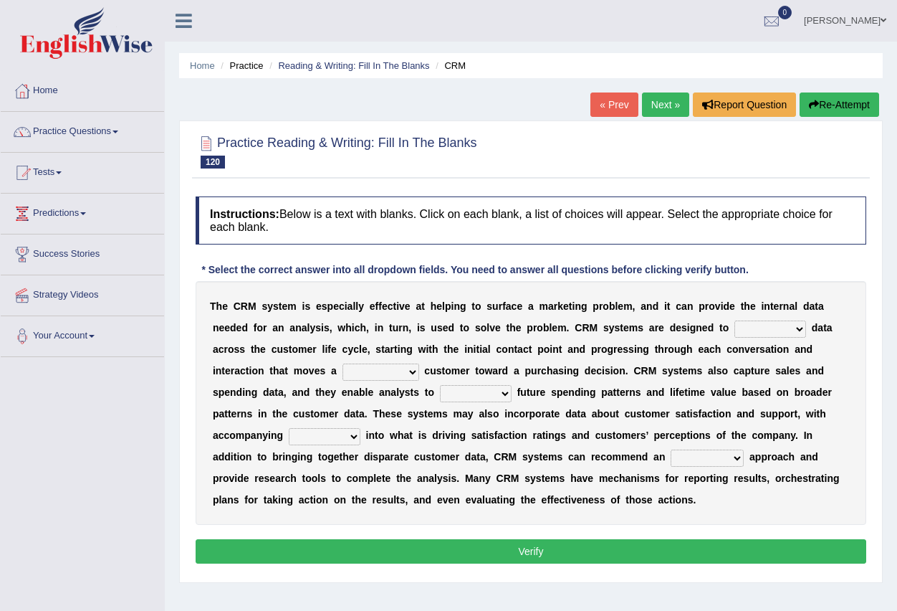
click at [792, 326] on select "venture capture feature rapture" at bounding box center [771, 328] width 72 height 17
click at [118, 130] on span at bounding box center [116, 131] width 6 height 3
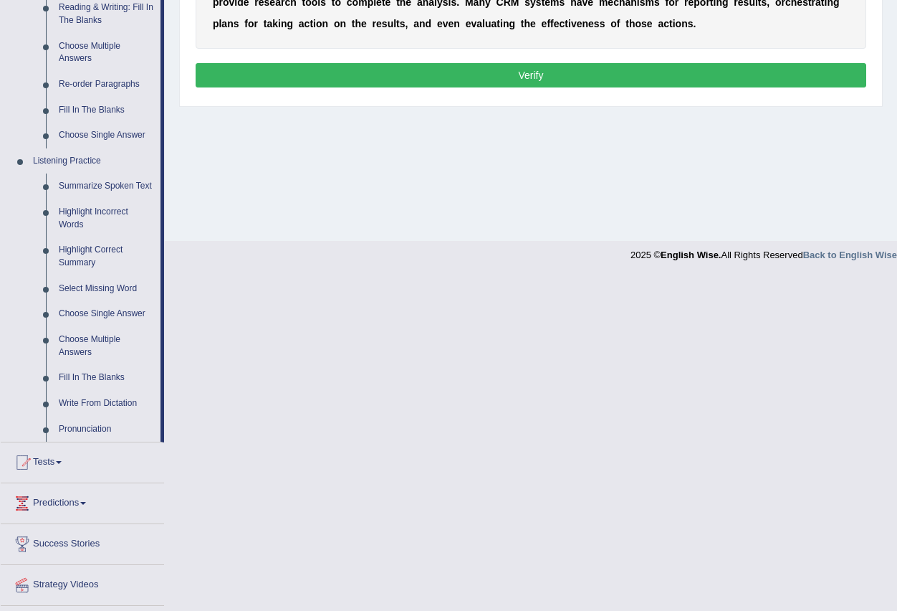
scroll to position [502, 0]
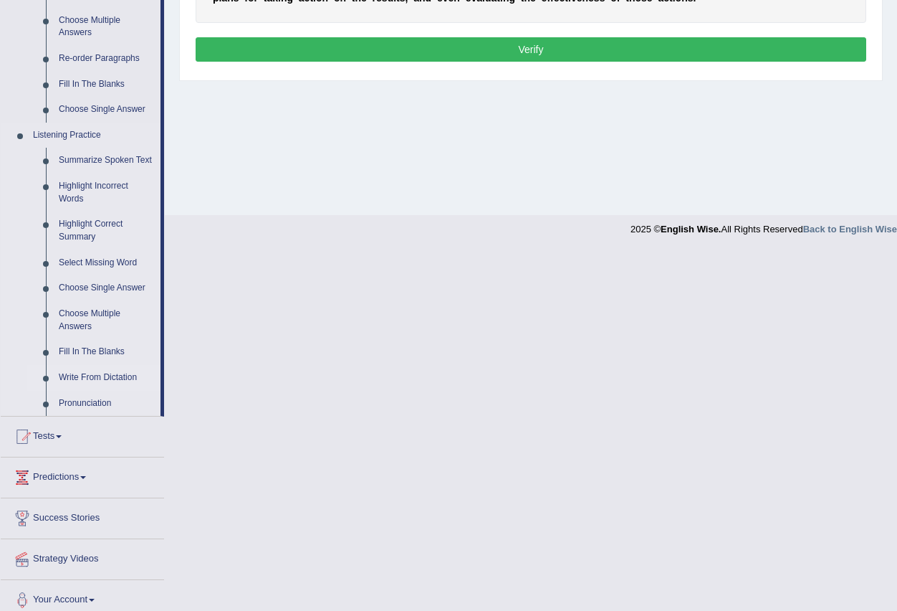
click at [123, 377] on link "Write From Dictation" at bounding box center [106, 378] width 108 height 26
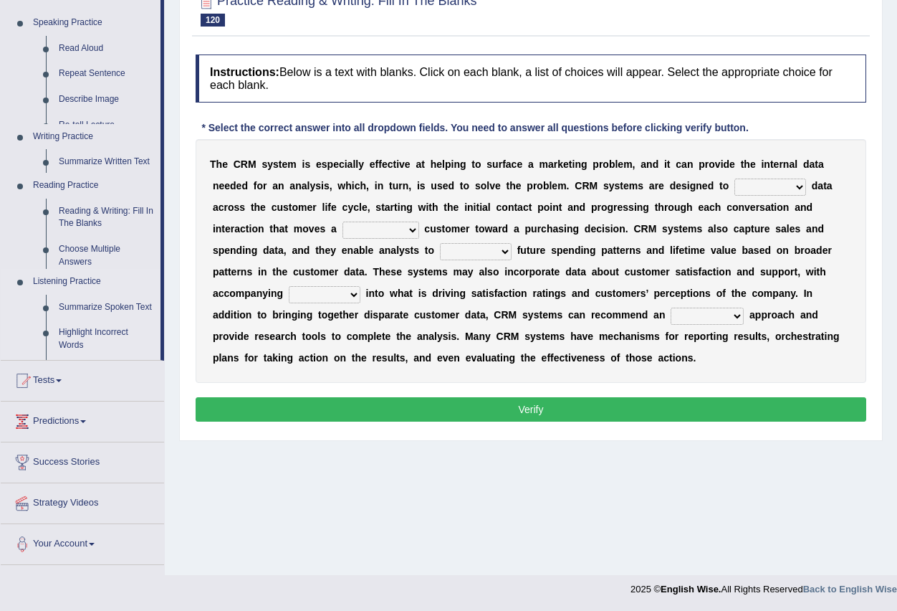
scroll to position [142, 0]
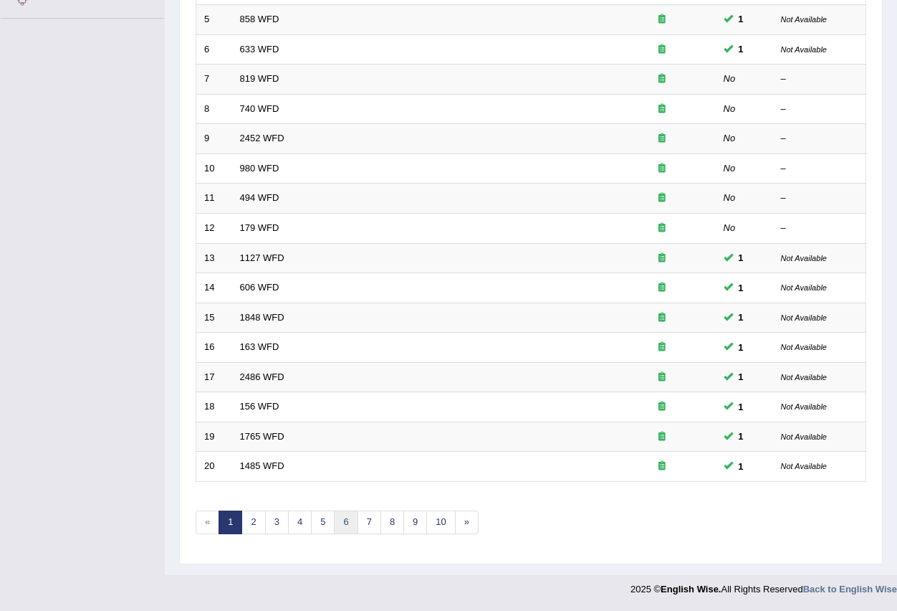
click at [340, 517] on link "6" at bounding box center [346, 522] width 24 height 24
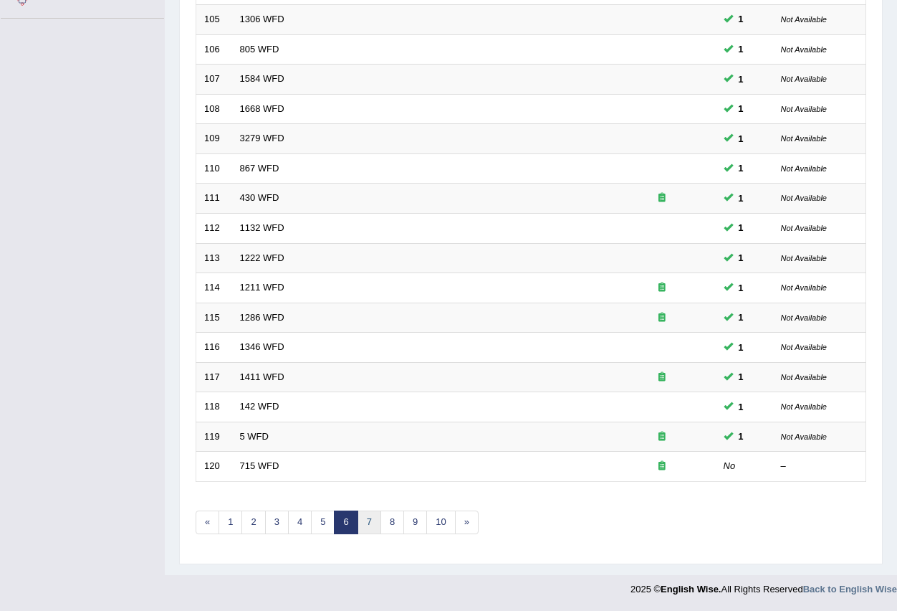
click at [371, 522] on link "7" at bounding box center [370, 522] width 24 height 24
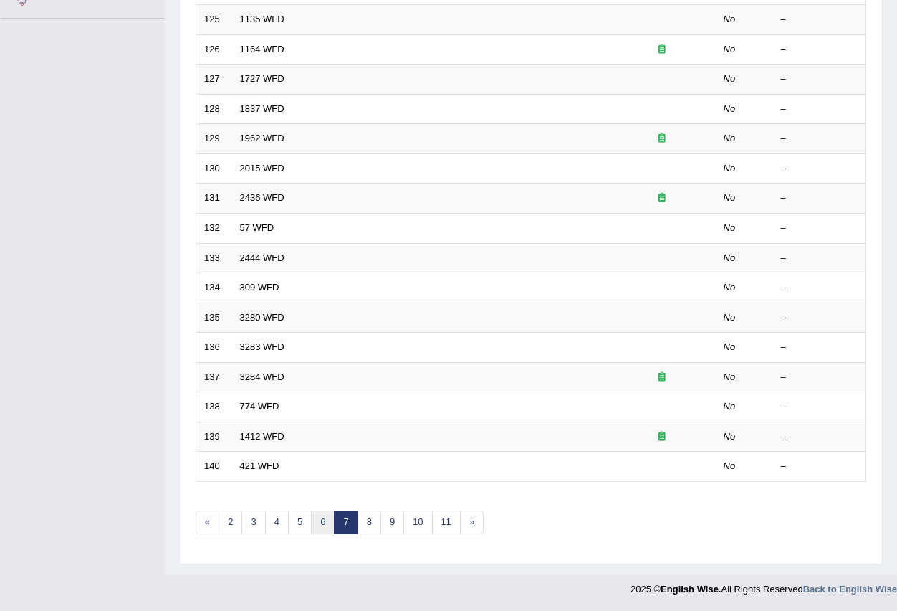
click at [328, 520] on link "6" at bounding box center [323, 522] width 24 height 24
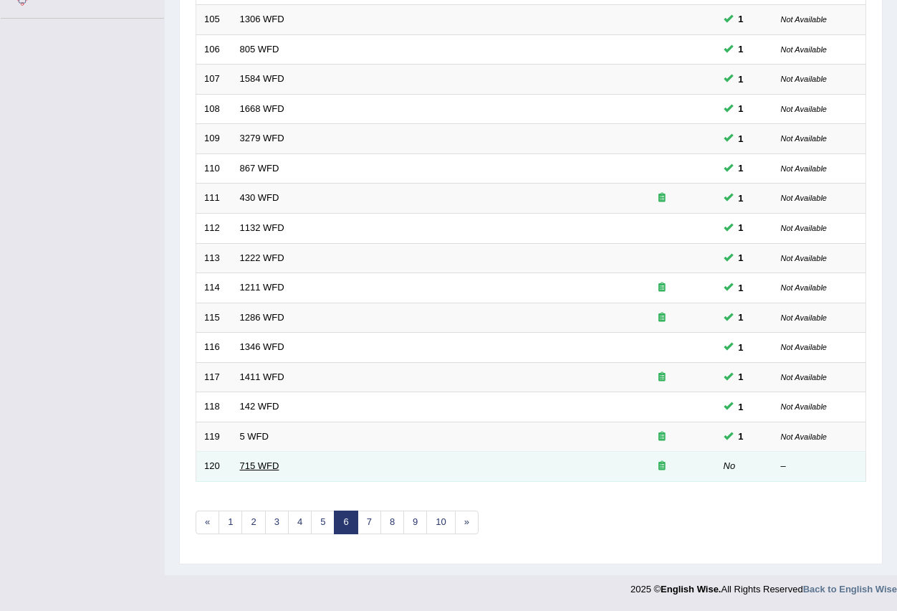
click at [257, 462] on link "715 WFD" at bounding box center [259, 465] width 39 height 11
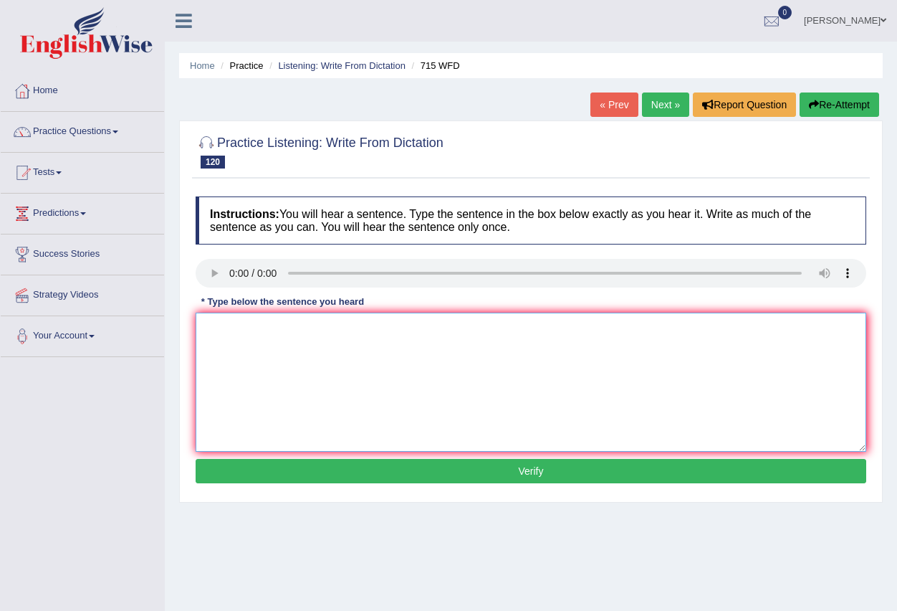
click at [243, 342] on textarea at bounding box center [531, 381] width 671 height 139
type textarea "Y"
type textarea "The stady projects University."
click at [476, 474] on button "Verify" at bounding box center [531, 471] width 671 height 24
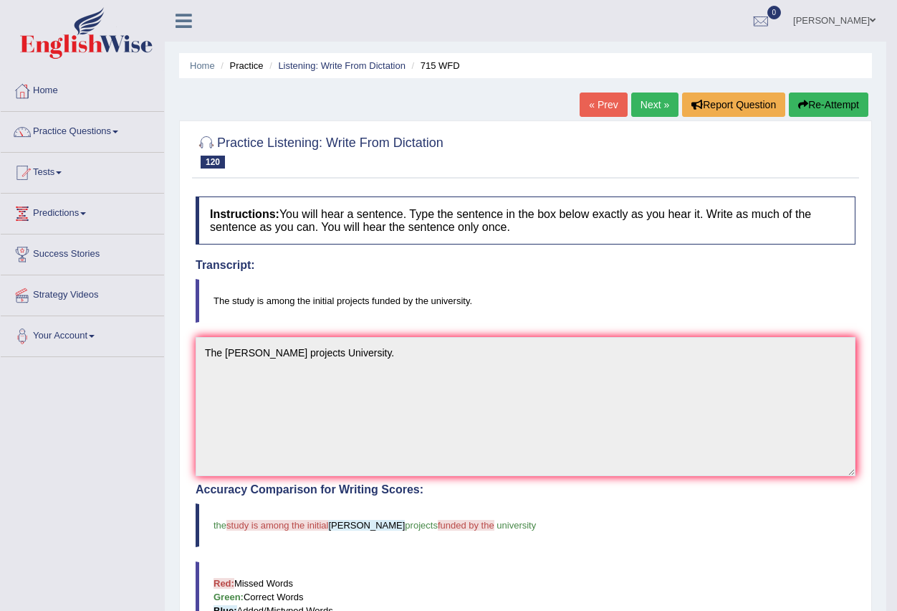
click at [646, 103] on link "Next »" at bounding box center [654, 104] width 47 height 24
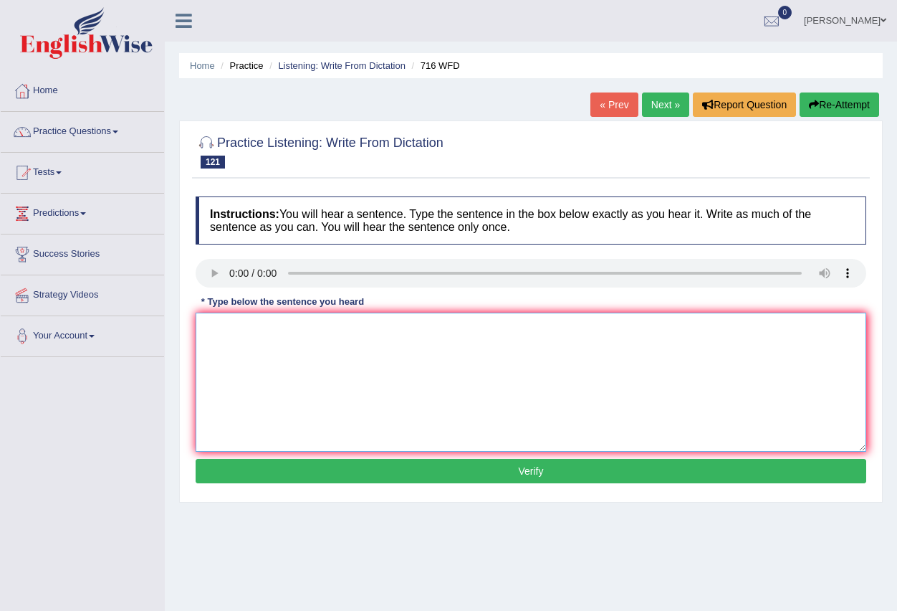
click at [235, 339] on textarea at bounding box center [531, 381] width 671 height 139
type textarea "Students need on the seim day."
click at [461, 469] on button "Verify" at bounding box center [531, 471] width 671 height 24
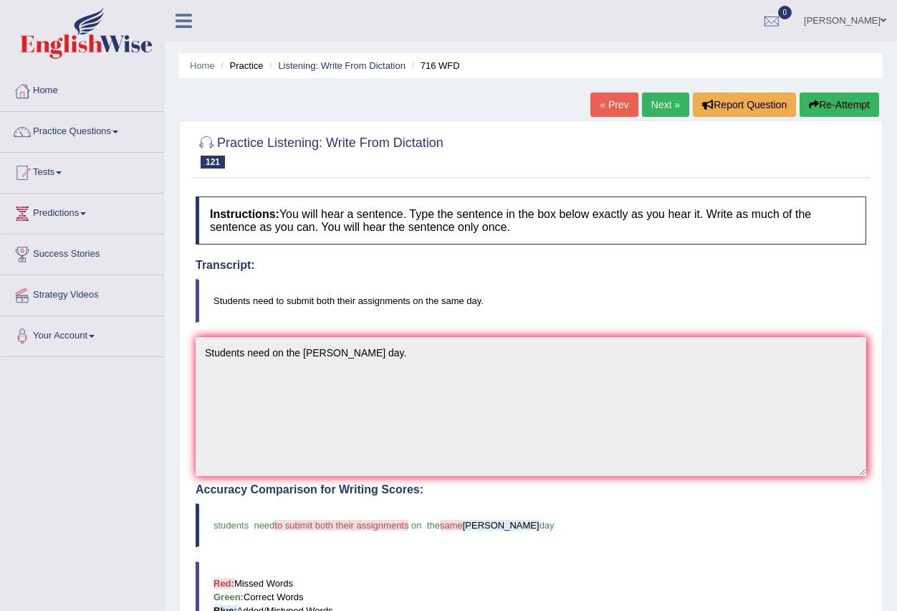
click at [662, 106] on link "Next »" at bounding box center [665, 104] width 47 height 24
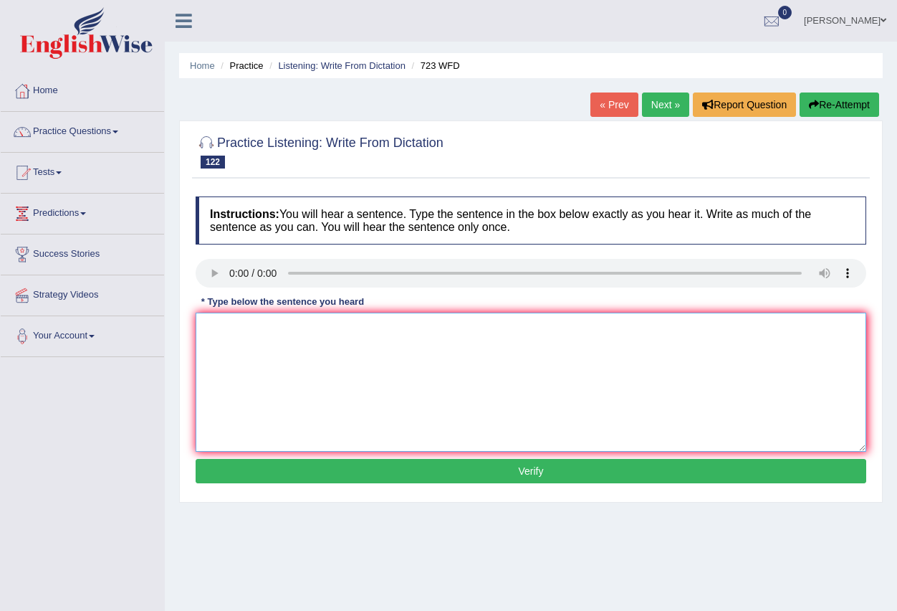
click at [245, 349] on textarea at bounding box center [531, 381] width 671 height 139
click at [651, 106] on link "Next »" at bounding box center [665, 104] width 47 height 24
click at [247, 339] on textarea at bounding box center [531, 381] width 671 height 139
type textarea "Public plases is resky."
click at [426, 464] on button "Verify" at bounding box center [531, 471] width 671 height 24
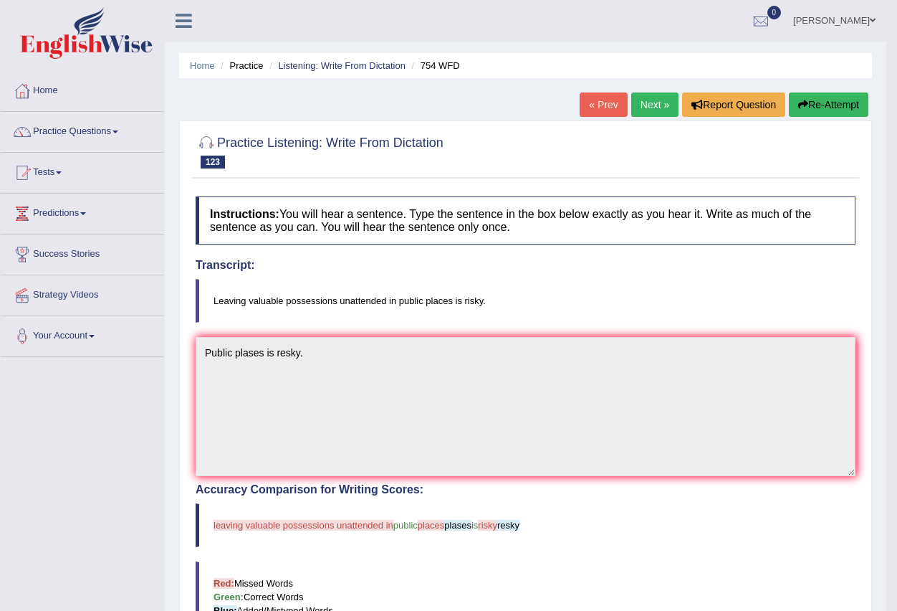
click at [639, 110] on link "Next »" at bounding box center [654, 104] width 47 height 24
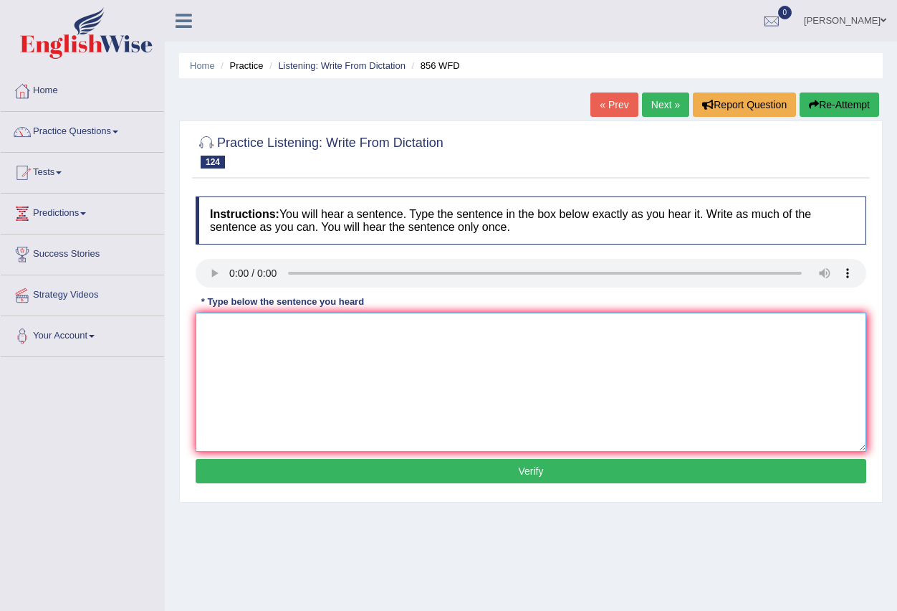
click at [237, 334] on textarea at bounding box center [531, 381] width 671 height 139
click at [654, 103] on link "Next »" at bounding box center [665, 104] width 47 height 24
click at [228, 316] on textarea at bounding box center [531, 381] width 671 height 139
type textarea "We take plases on."
click at [398, 474] on button "Verify" at bounding box center [531, 471] width 671 height 24
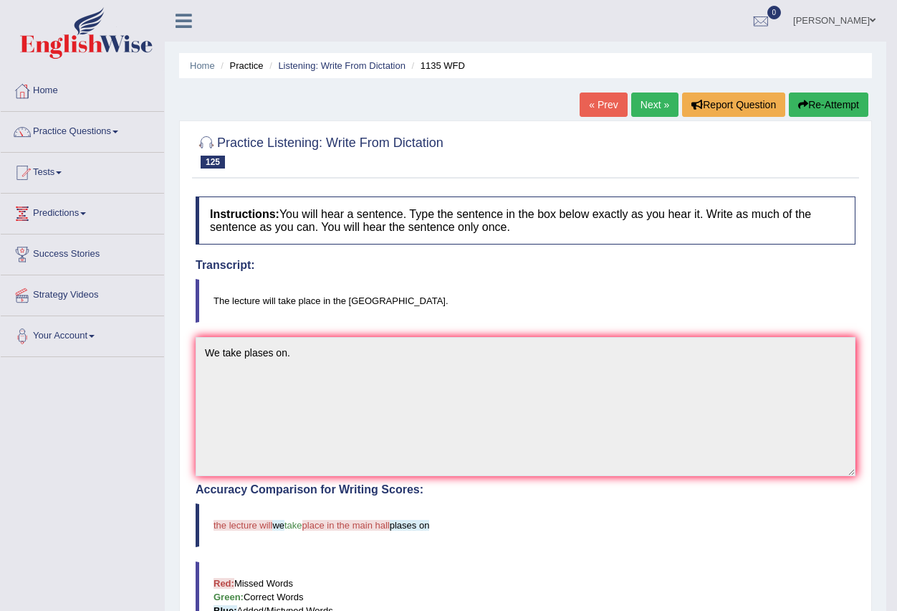
click at [649, 110] on link "Next »" at bounding box center [654, 104] width 47 height 24
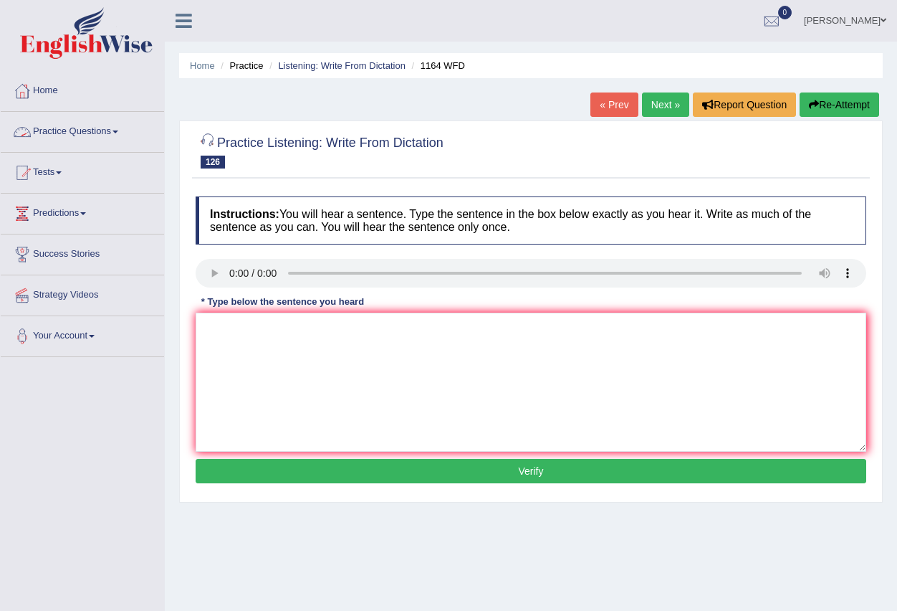
click at [123, 133] on link "Practice Questions" at bounding box center [82, 130] width 163 height 36
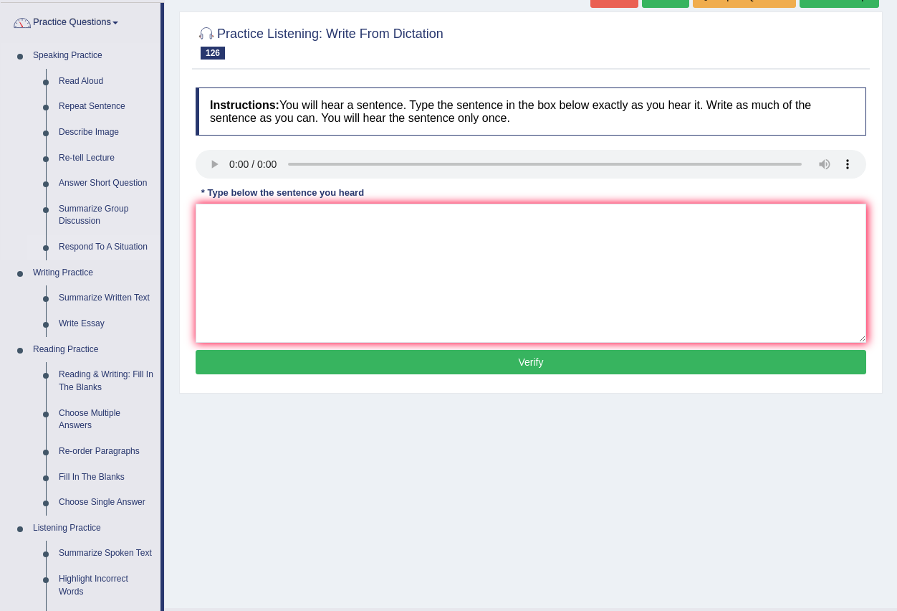
scroll to position [143, 0]
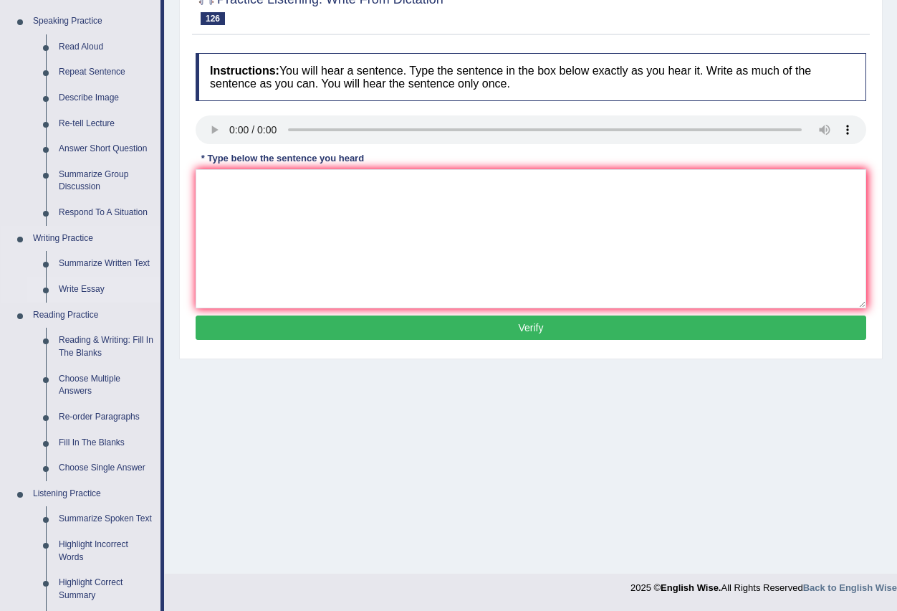
click at [95, 287] on link "Write Essay" at bounding box center [106, 290] width 108 height 26
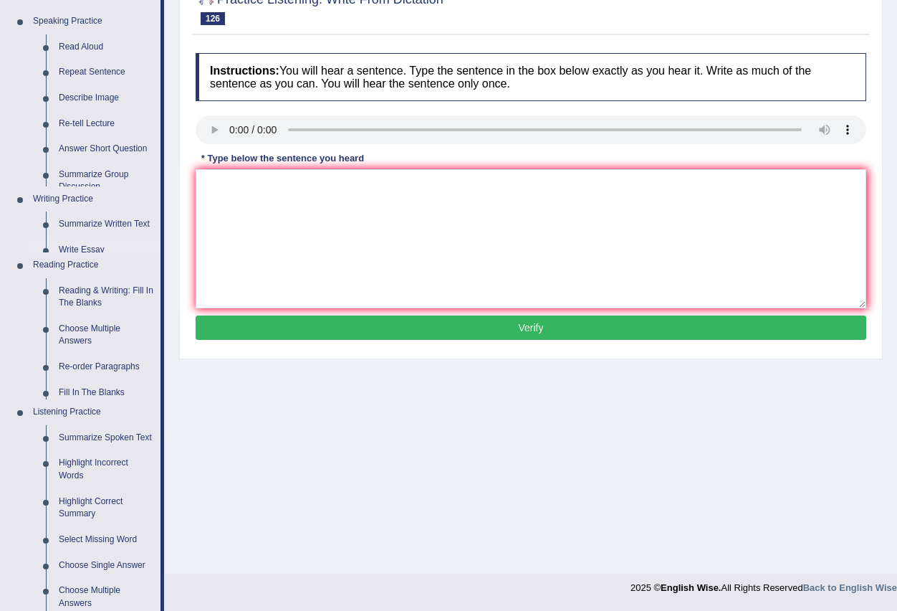
scroll to position [142, 0]
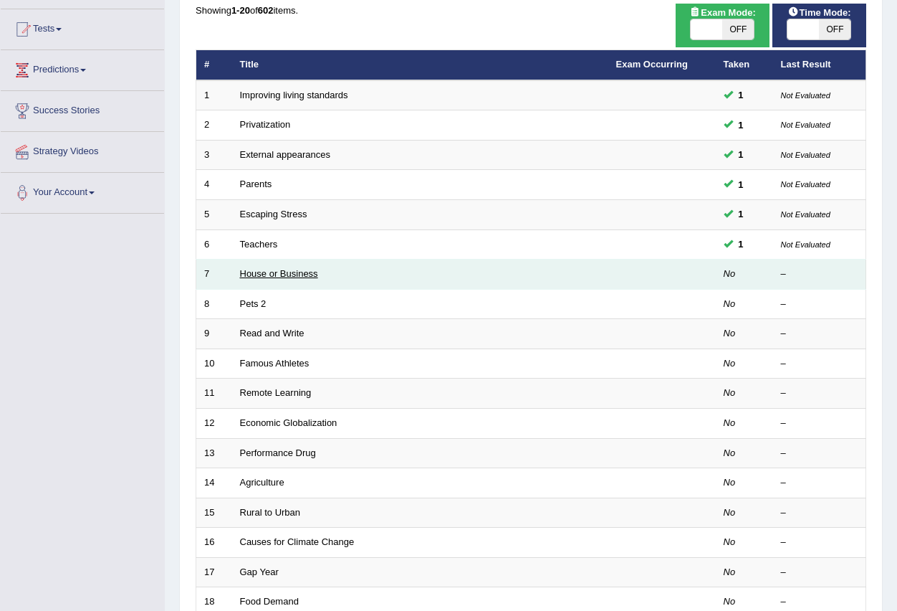
click at [255, 271] on link "House or Business" at bounding box center [279, 273] width 78 height 11
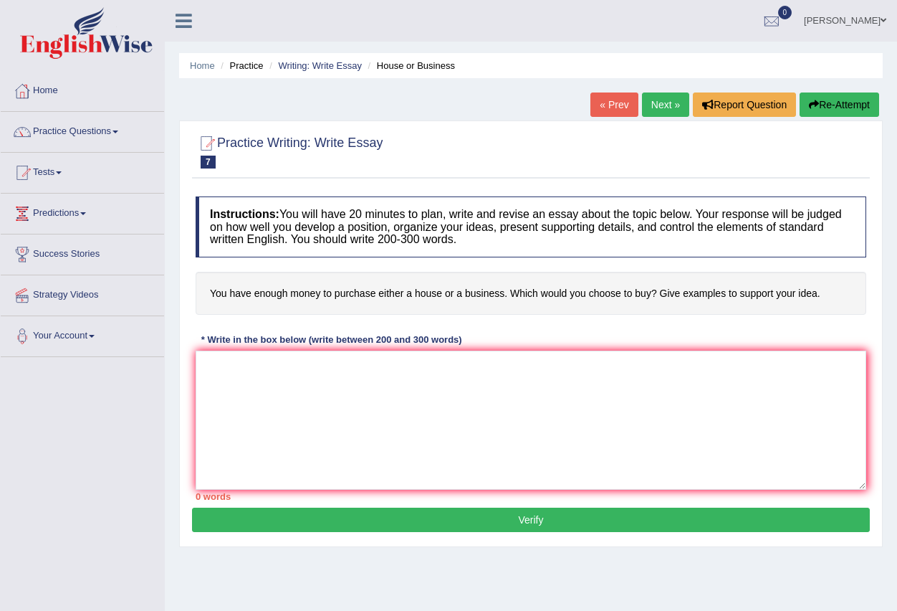
click at [614, 103] on link "« Prev" at bounding box center [614, 104] width 47 height 24
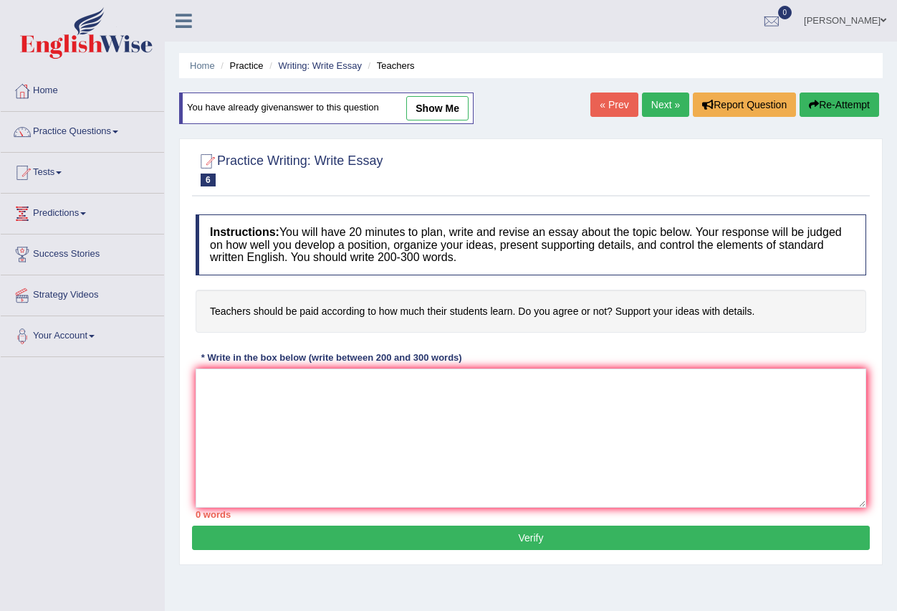
click at [614, 103] on link "« Prev" at bounding box center [614, 104] width 47 height 24
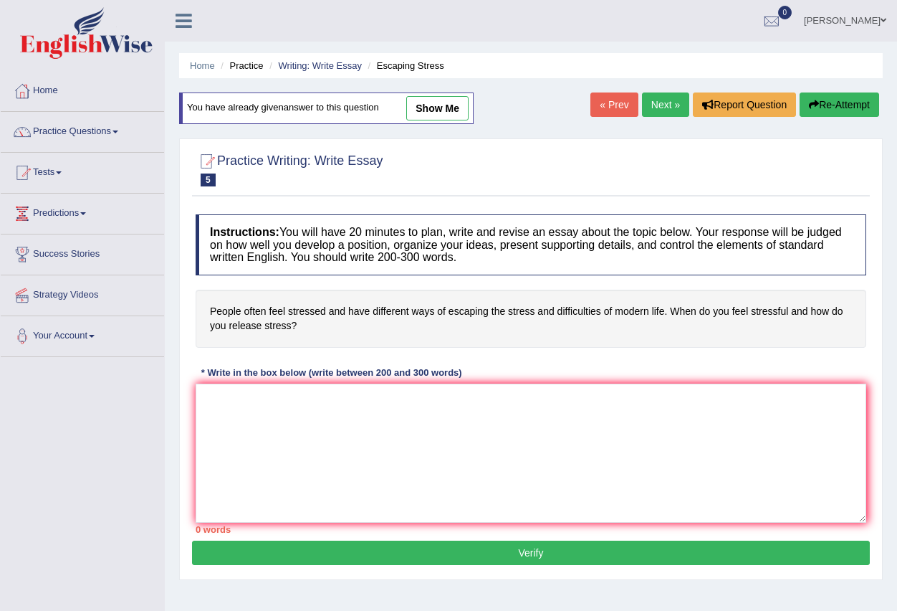
click at [614, 103] on link "« Prev" at bounding box center [614, 104] width 47 height 24
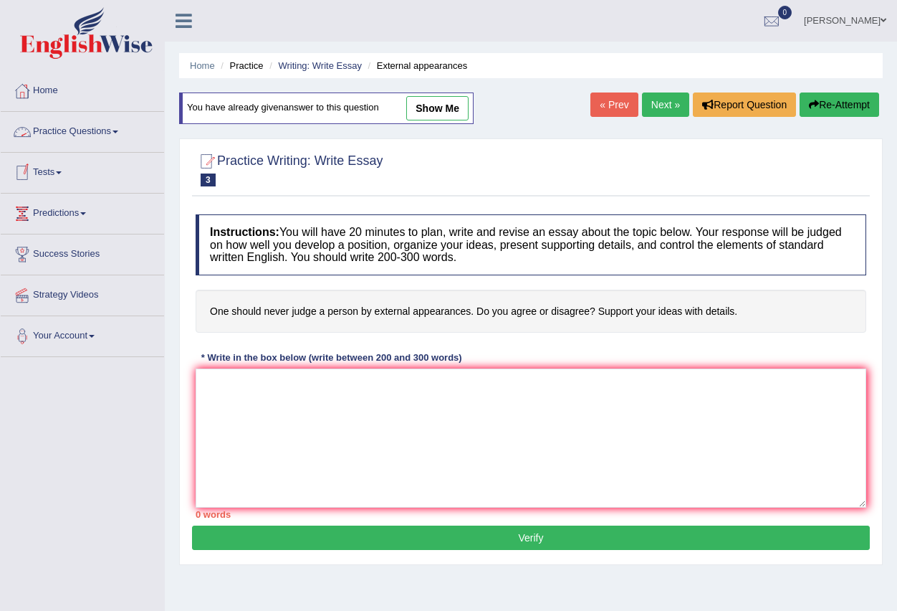
click at [120, 123] on link "Practice Questions" at bounding box center [82, 130] width 163 height 36
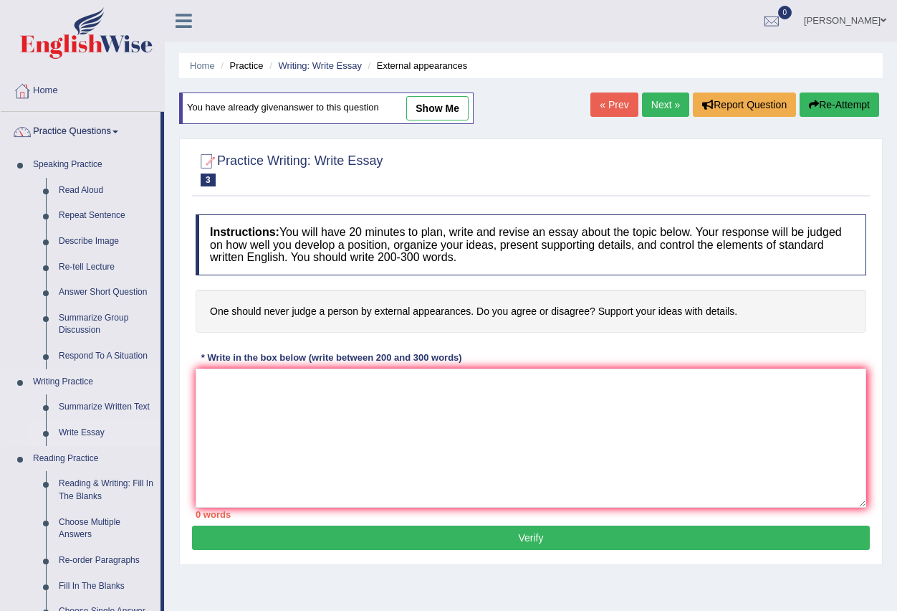
click at [87, 431] on link "Write Essay" at bounding box center [106, 433] width 108 height 26
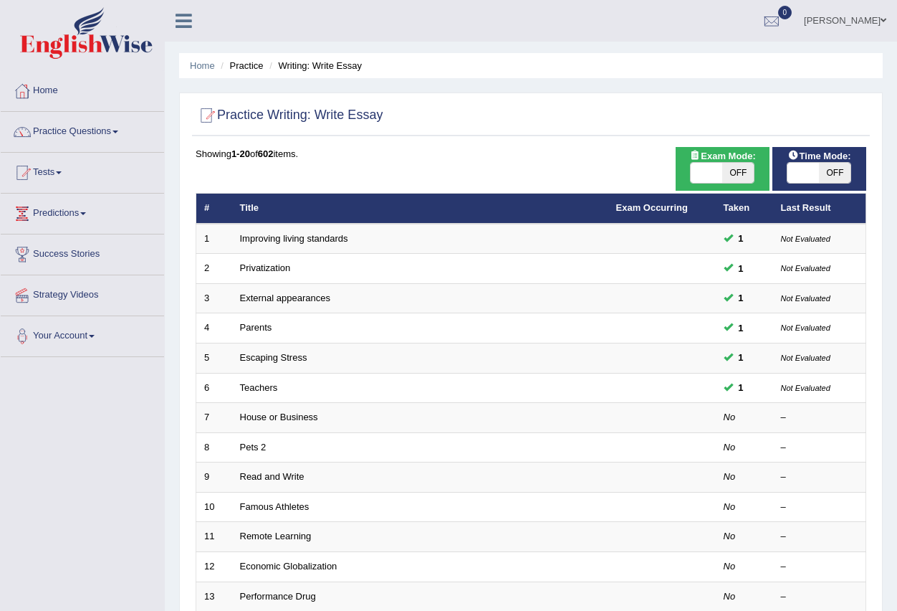
click at [268, 239] on link "Improving living standards" at bounding box center [294, 238] width 108 height 11
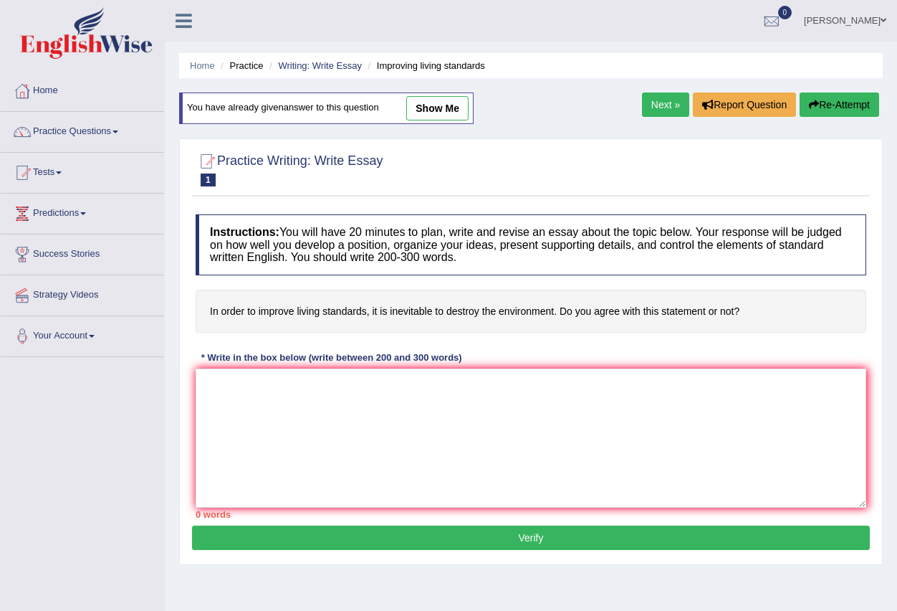
click at [451, 108] on link "show me" at bounding box center [437, 108] width 62 height 24
type textarea "sfgdxvbg vdfgb dfdgdggghfgb gdg"
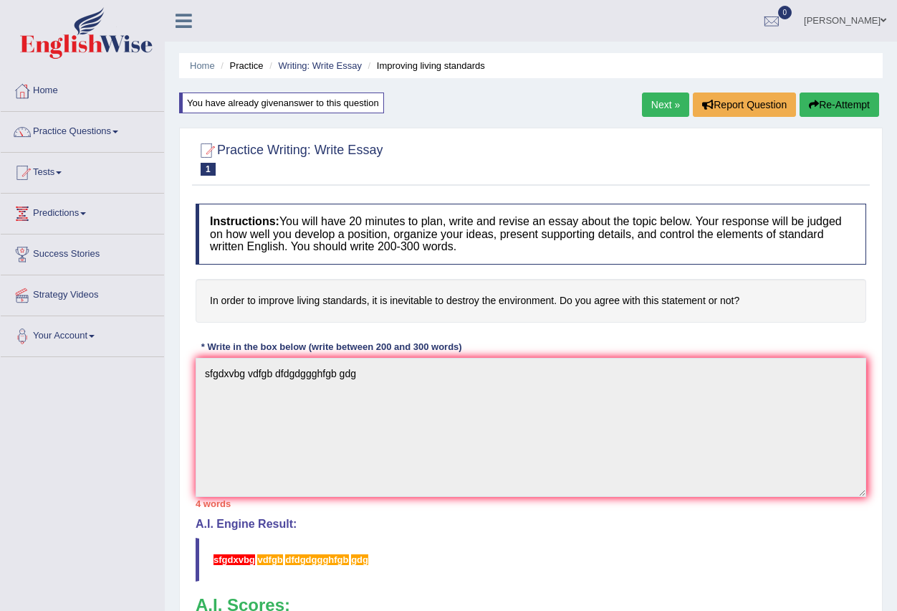
click at [664, 108] on link "Next »" at bounding box center [665, 104] width 47 height 24
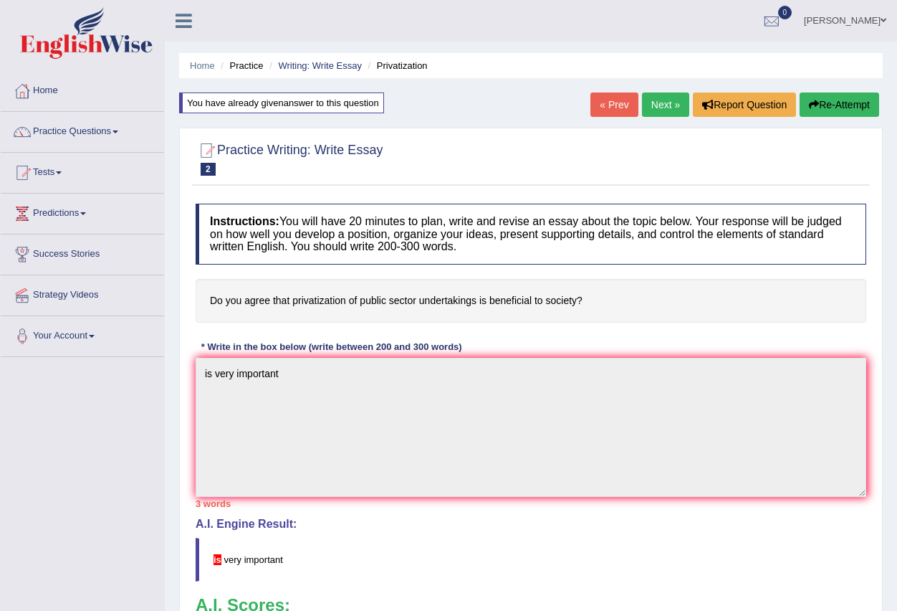
click at [659, 101] on link "Next »" at bounding box center [665, 104] width 47 height 24
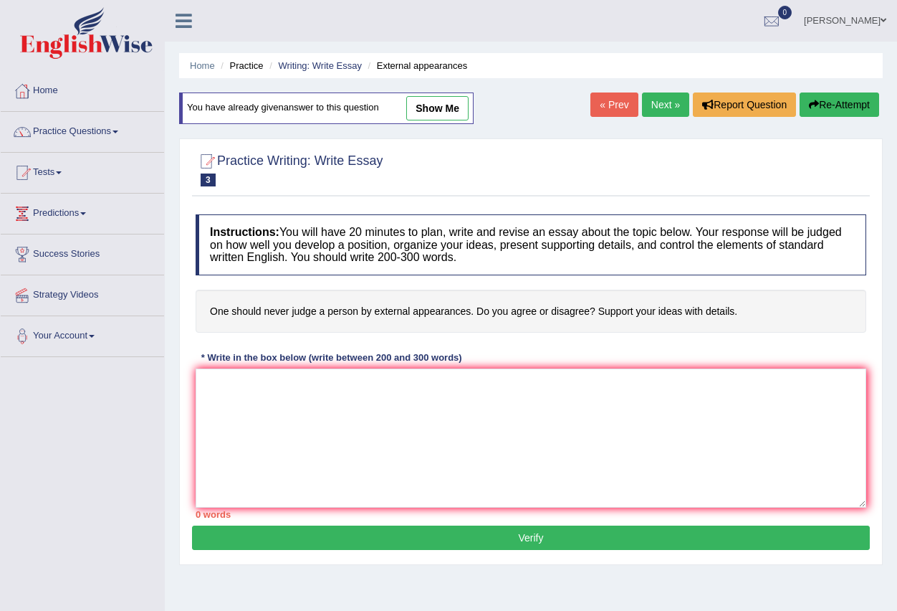
click at [449, 108] on link "show me" at bounding box center [437, 108] width 62 height 24
type textarea "jdvhiuvh hehghr ljgoergho"
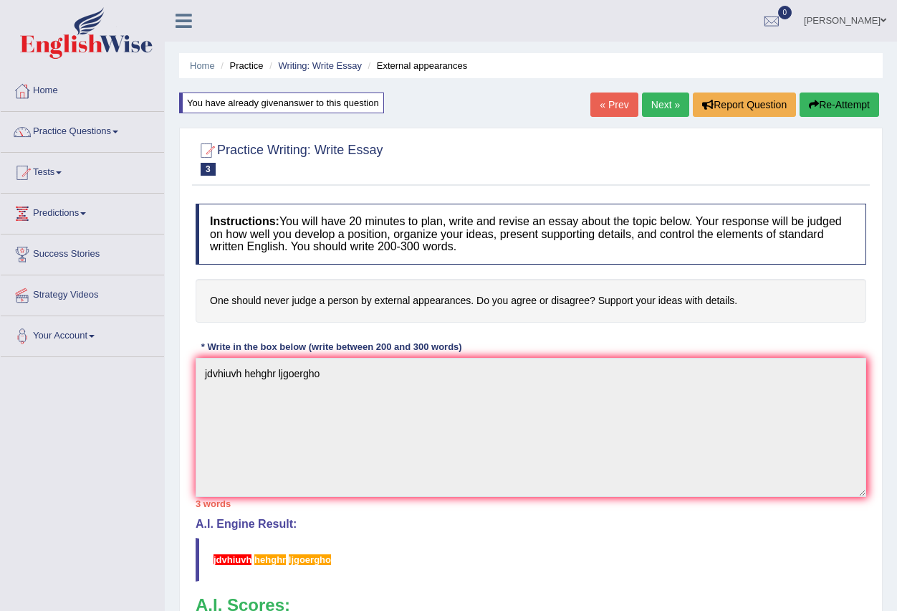
click at [651, 105] on link "Next »" at bounding box center [665, 104] width 47 height 24
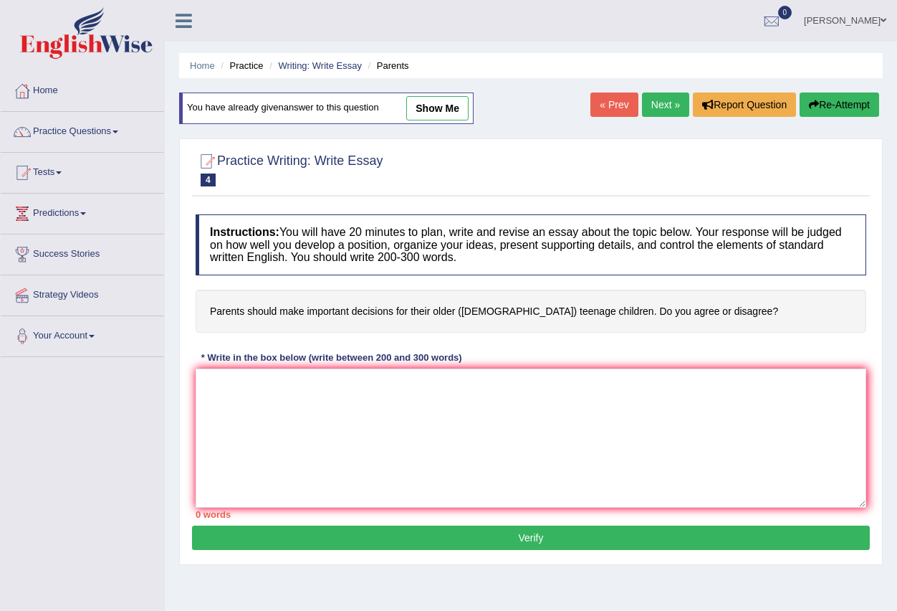
click at [122, 128] on link "Practice Questions" at bounding box center [82, 130] width 163 height 36
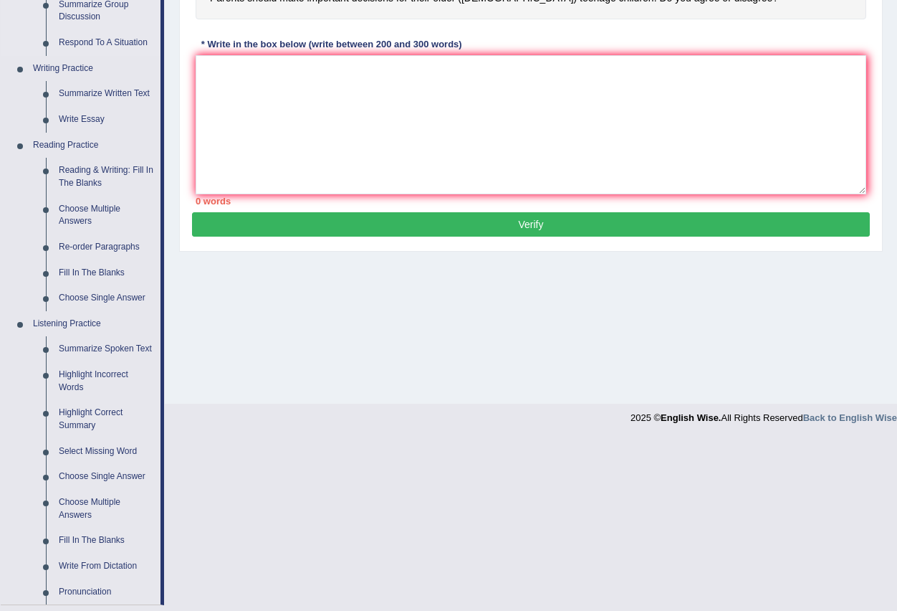
scroll to position [430, 0]
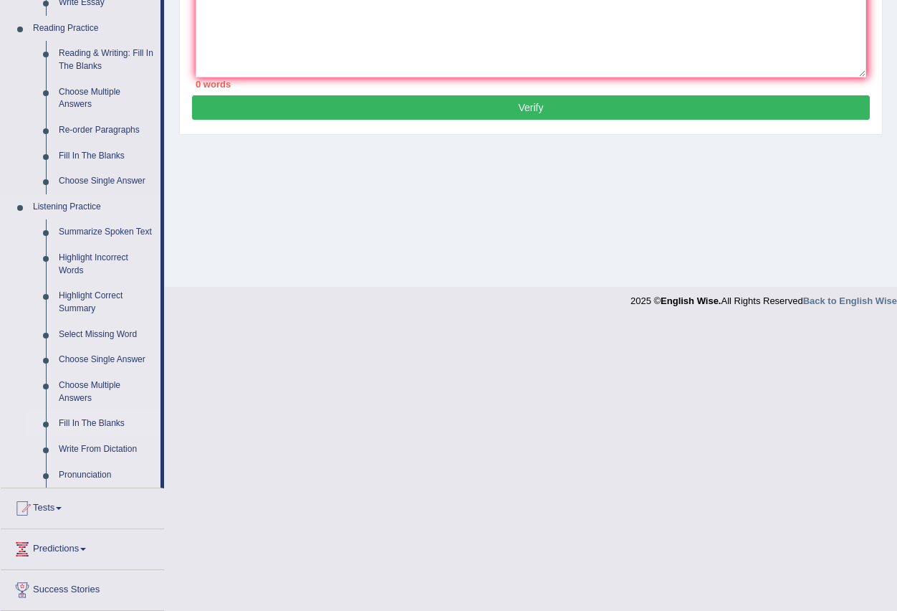
click at [108, 421] on link "Fill In The Blanks" at bounding box center [106, 424] width 108 height 26
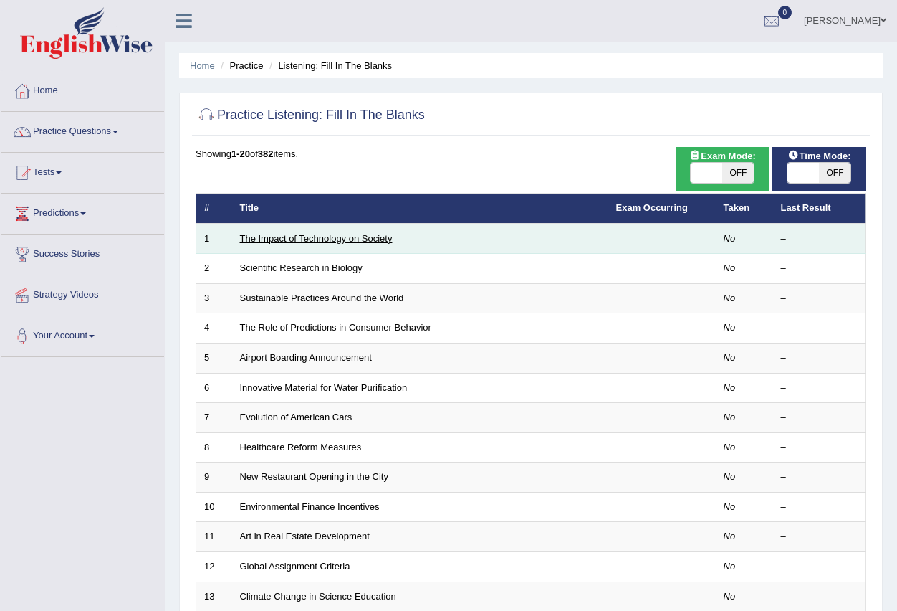
click at [297, 237] on link "The Impact of Technology on Society" at bounding box center [316, 238] width 153 height 11
